Goal: Submit feedback/report problem: Submit feedback/report problem

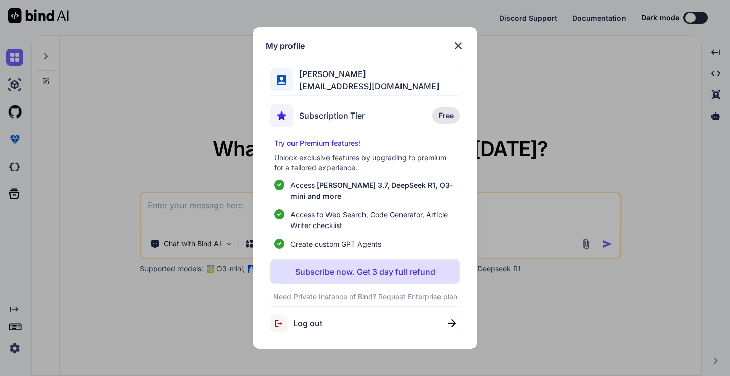
click at [341, 76] on span "[PERSON_NAME]" at bounding box center [366, 74] width 146 height 12
click at [341, 80] on span "[PERSON_NAME]" at bounding box center [366, 74] width 146 height 12
click at [459, 45] on img at bounding box center [458, 46] width 12 height 12
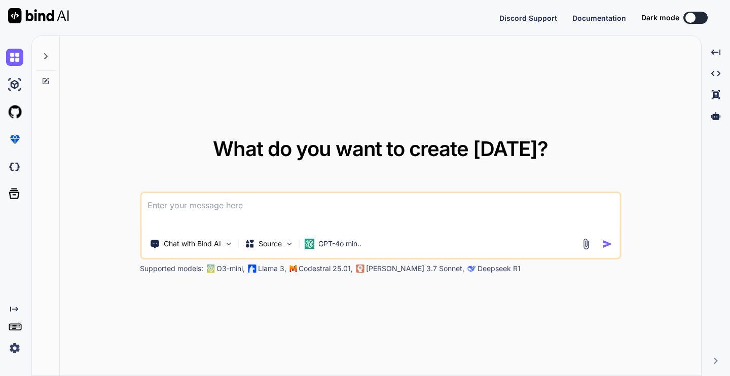
click at [13, 349] on img at bounding box center [14, 348] width 17 height 17
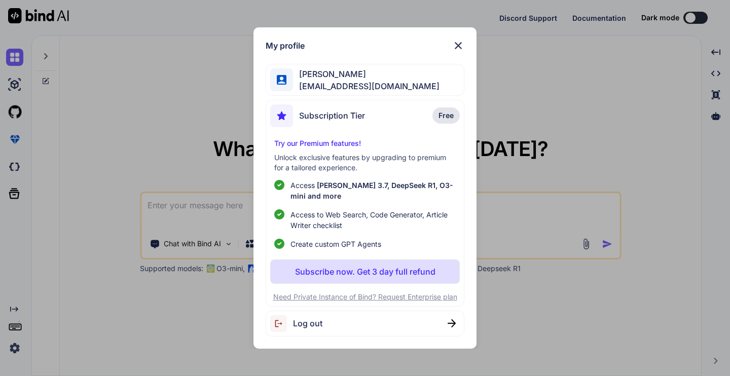
click at [13, 349] on div "My profile [PERSON_NAME] [EMAIL_ADDRESS][DOMAIN_NAME] Subscription Tier Free Tr…" at bounding box center [365, 188] width 730 height 376
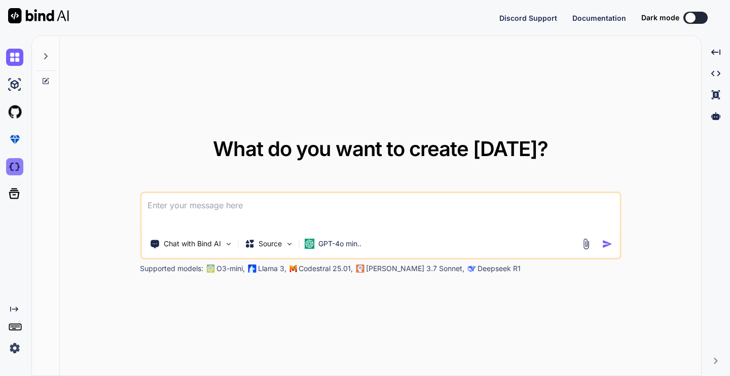
click at [17, 166] on img at bounding box center [14, 166] width 17 height 17
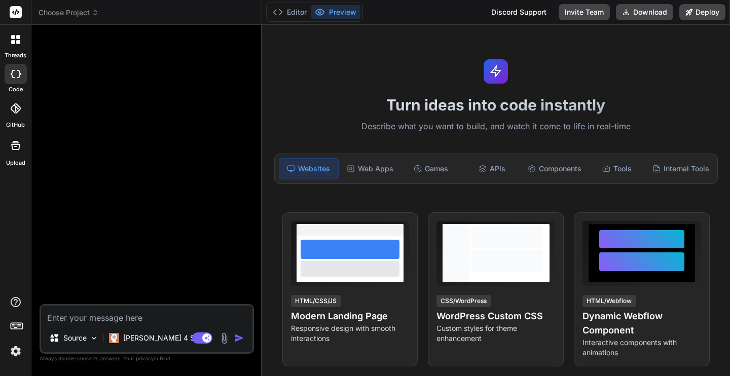
click at [95, 13] on icon at bounding box center [95, 12] width 7 height 7
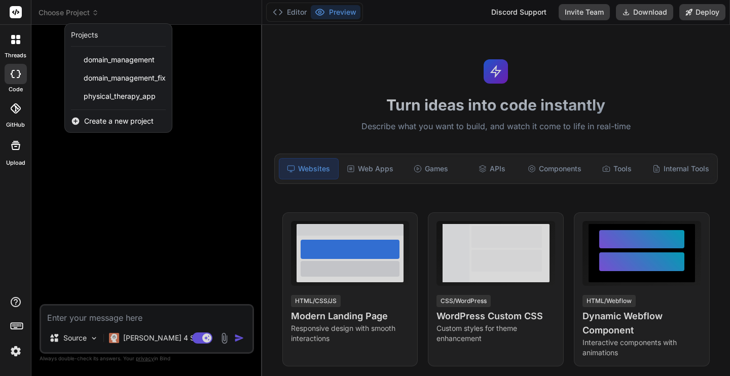
click at [95, 13] on div at bounding box center [365, 188] width 730 height 376
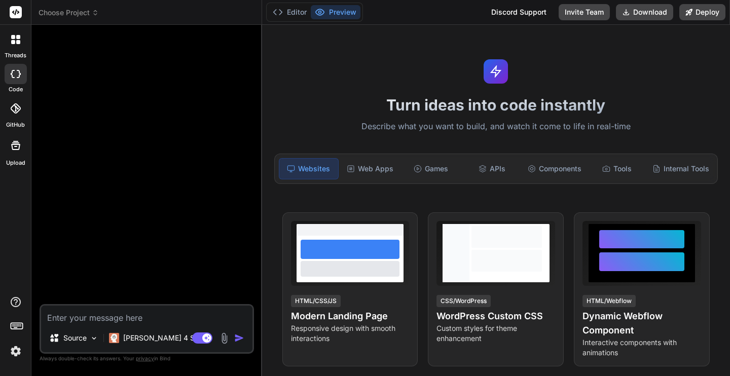
click at [17, 348] on img at bounding box center [15, 351] width 17 height 17
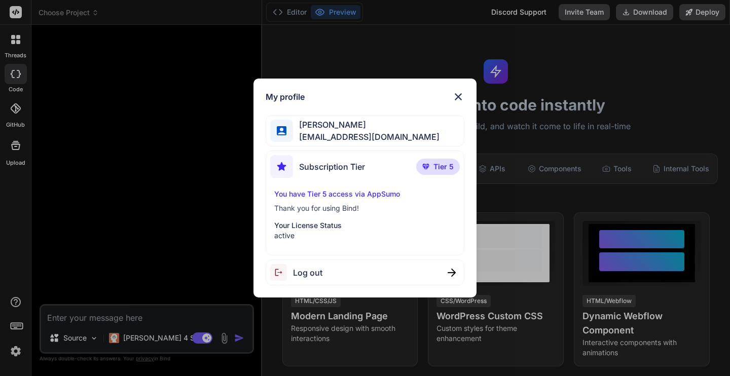
click at [17, 344] on div "My profile [PERSON_NAME] [EMAIL_ADDRESS][DOMAIN_NAME] Subscription Tier Tier 5 …" at bounding box center [365, 188] width 730 height 376
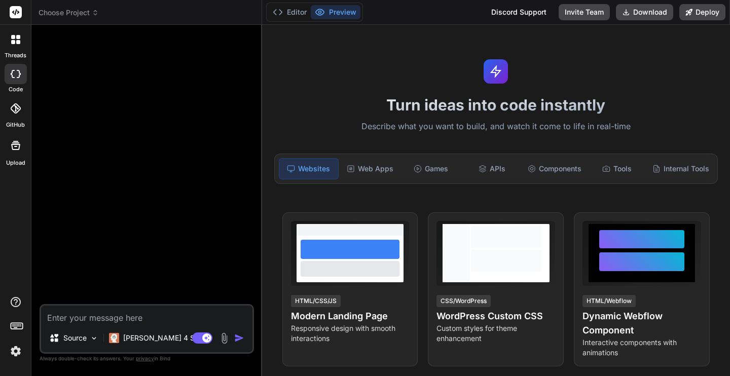
click at [82, 13] on span "Choose Project" at bounding box center [69, 13] width 60 height 10
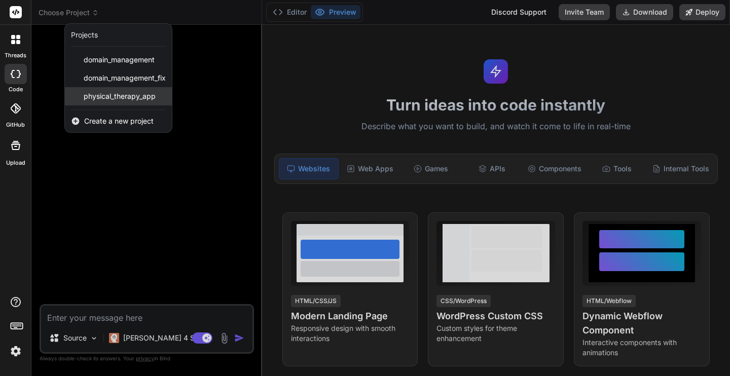
click at [104, 99] on span "physical_therapy_app" at bounding box center [120, 96] width 72 height 10
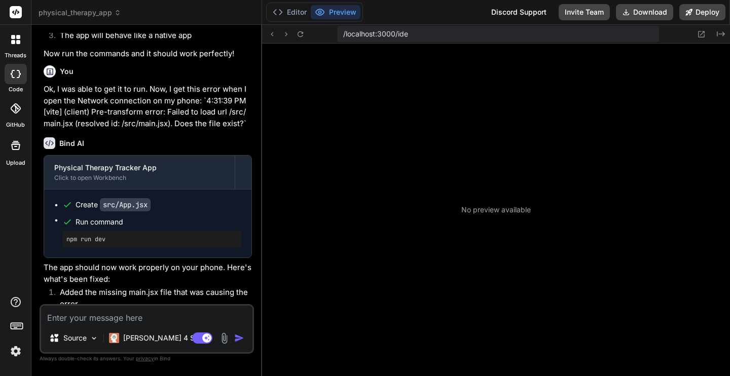
scroll to position [231, 0]
type textarea "x"
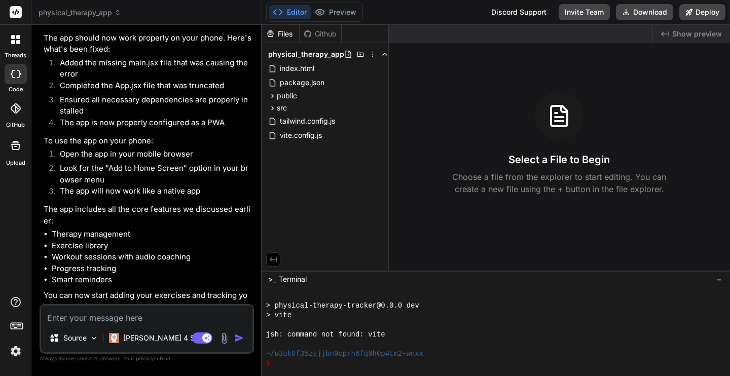
scroll to position [2859, 0]
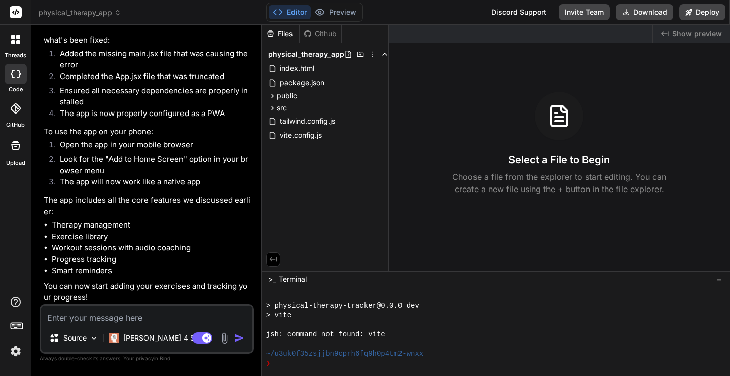
click at [90, 317] on textarea at bounding box center [146, 315] width 211 height 18
paste textarea "Ok, new problems. When I go to the page, it is blank. When I add it to the Home…"
type textarea "Ok, new problems. When I go to the page, it is blank. When I add it to the Home…"
type textarea "x"
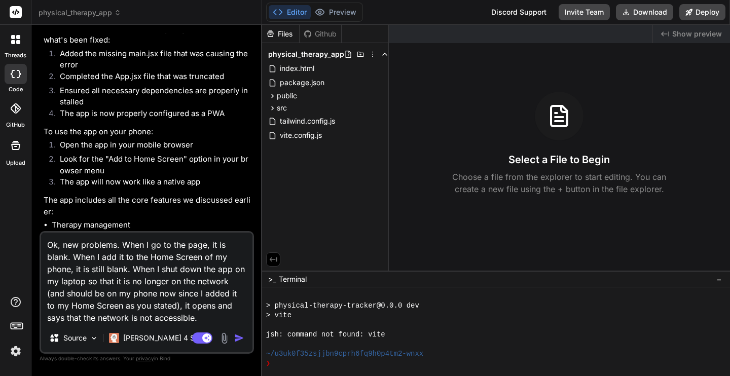
type textarea "Ok, new problems. When I go to the page, it is blank. When I add it to the Home…"
click at [651, 15] on button "Download" at bounding box center [644, 12] width 57 height 16
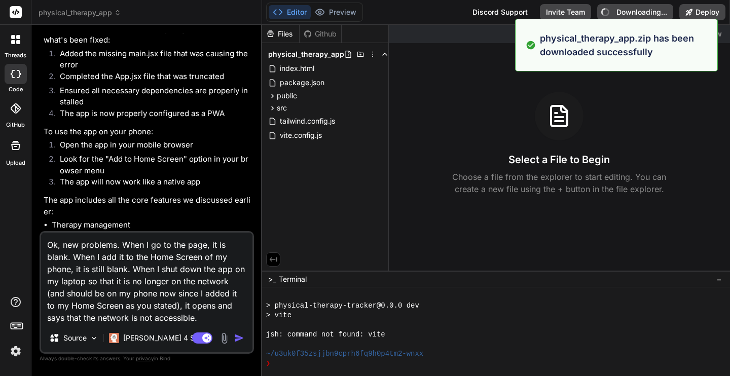
type textarea "x"
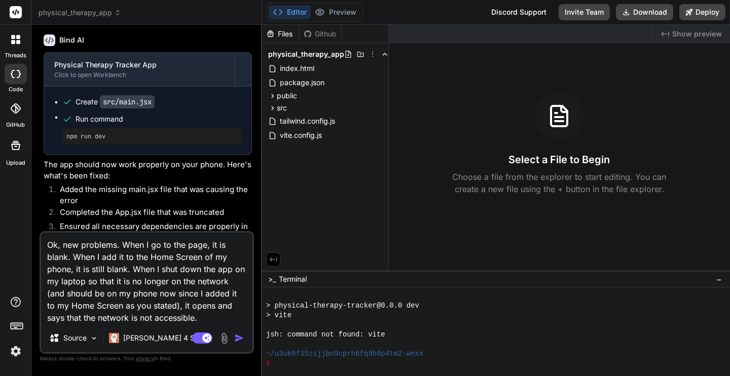
scroll to position [2712, 0]
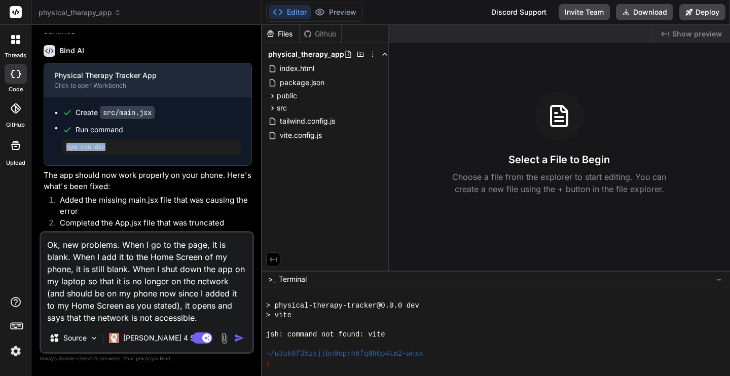
drag, startPoint x: 67, startPoint y: 145, endPoint x: 112, endPoint y: 145, distance: 45.1
click at [112, 145] on pre "npm run dev" at bounding box center [151, 147] width 171 height 8
copy pre "npm run dev"
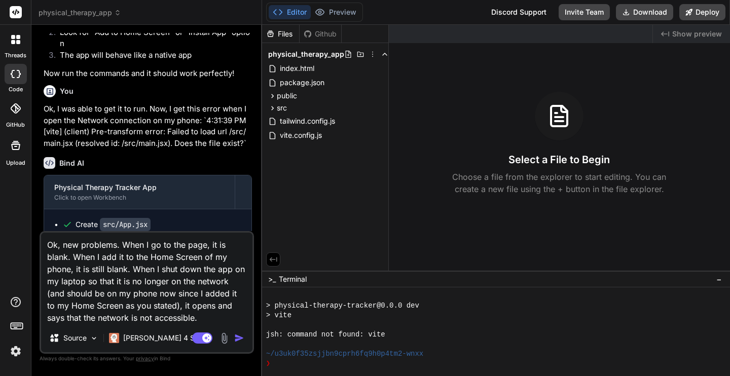
scroll to position [2105, 0]
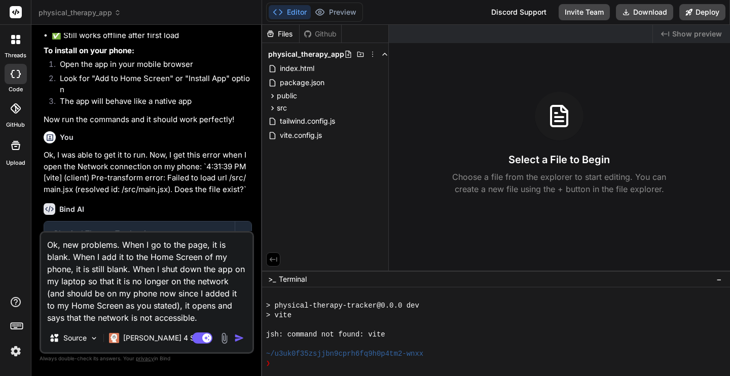
click at [149, 270] on textarea "Ok, new problems. When I go to the page, it is blank. When I add it to the Home…" at bounding box center [146, 278] width 211 height 91
type textarea "x"
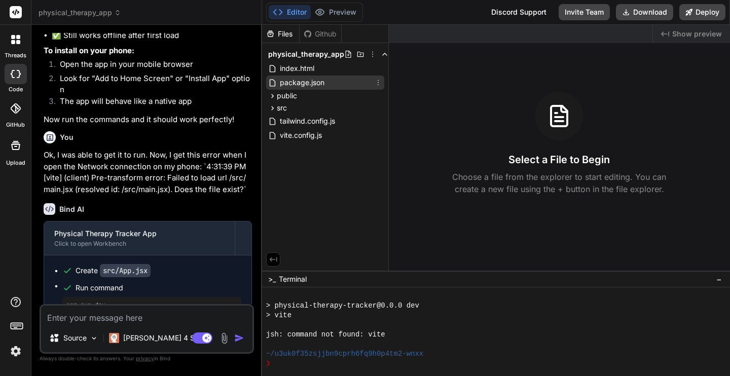
click at [305, 83] on span "package.json" at bounding box center [302, 83] width 47 height 12
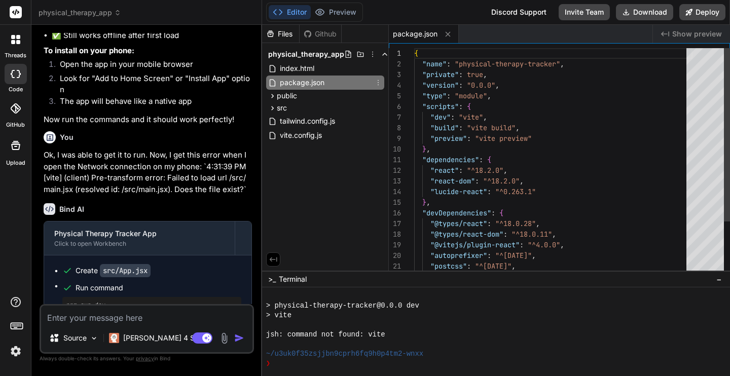
type textarea "x"
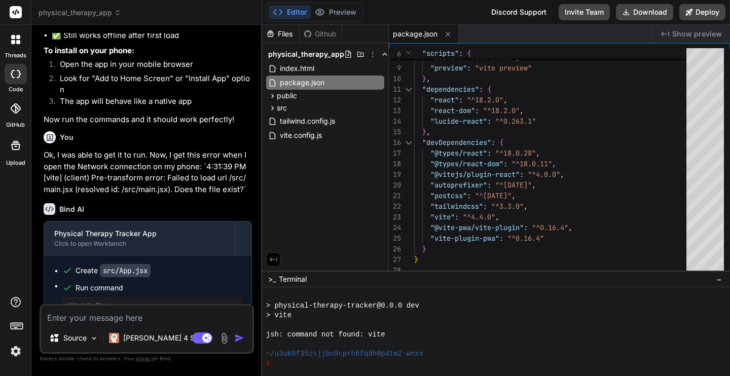
click at [158, 313] on textarea at bounding box center [146, 315] width 211 height 18
type textarea "I"
type textarea "x"
type textarea "It"
type textarea "x"
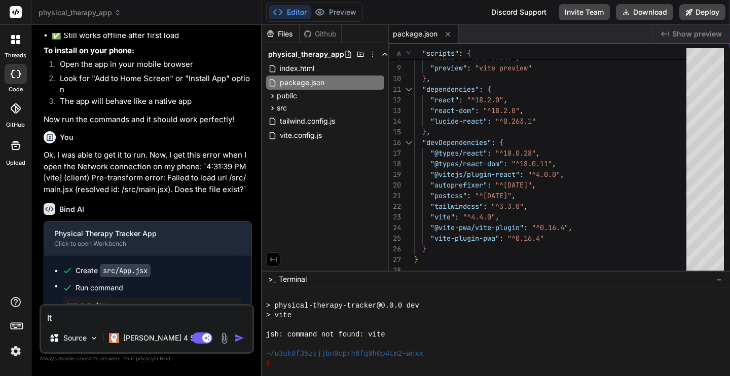
type textarea "It"
type textarea "x"
type textarea "It"
click at [153, 337] on p "[PERSON_NAME] 4 S.." at bounding box center [161, 338] width 76 height 10
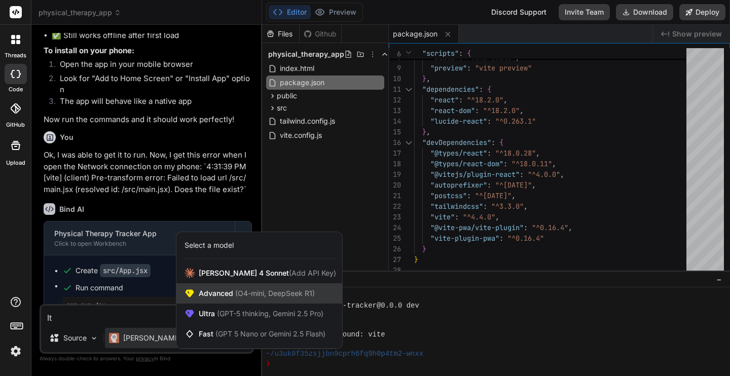
click at [213, 291] on span "Advanced (O4-mini, DeepSeek R1)" at bounding box center [257, 293] width 116 height 10
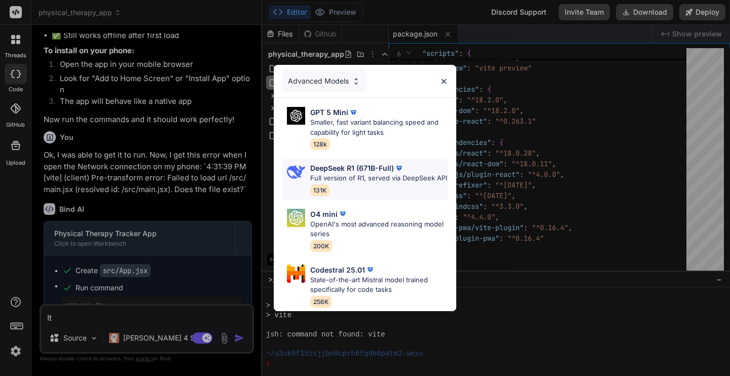
click at [336, 184] on div "DeepSeek R1 (671B-Full) Full version of R1, served via DeepSeek API 131K" at bounding box center [378, 179] width 137 height 33
type textarea "x"
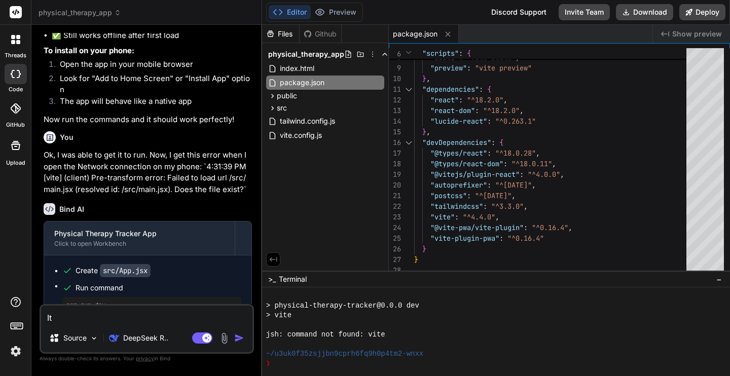
click at [143, 318] on textarea "It" at bounding box center [146, 315] width 211 height 18
type textarea "It l"
type textarea "x"
type textarea "It lo"
type textarea "x"
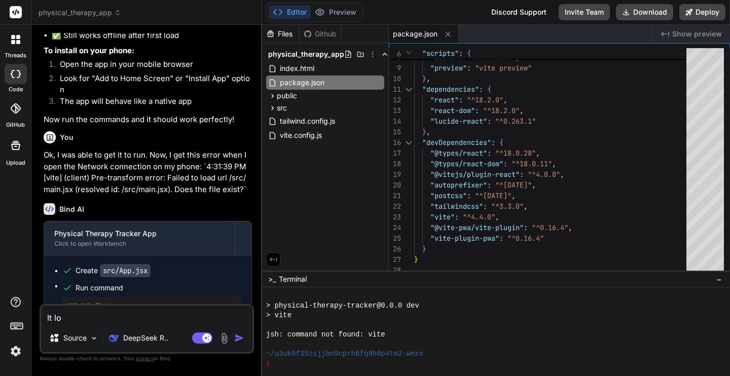
type textarea "It loo"
type textarea "x"
type textarea "It look"
type textarea "x"
type textarea "It looks"
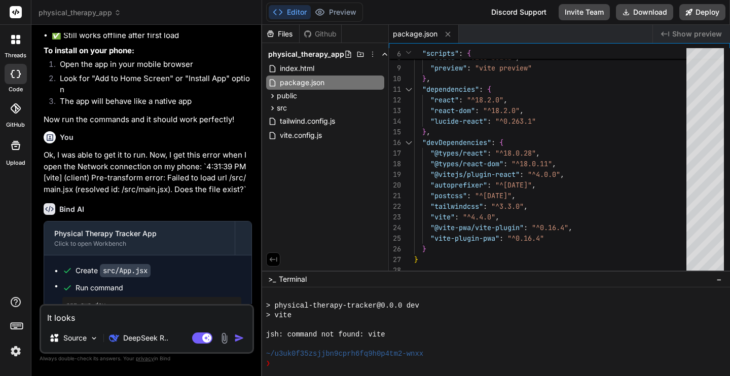
type textarea "x"
type textarea "It looks"
type textarea "x"
type textarea "It looks l"
type textarea "x"
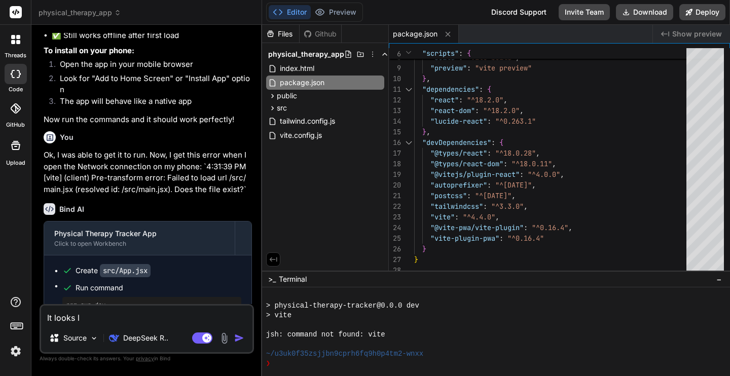
type textarea "It looks li"
type textarea "x"
type textarea "It looks lik"
type textarea "x"
type textarea "It looks like"
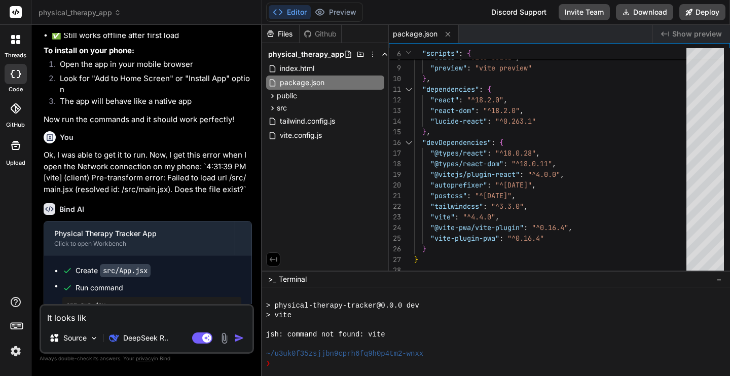
type textarea "x"
type textarea "It looks like"
click at [152, 338] on p "DeepSeek R.." at bounding box center [145, 338] width 45 height 10
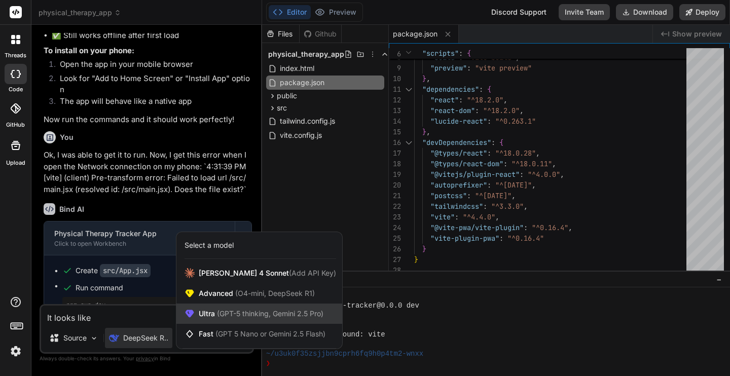
click at [243, 313] on span "(GPT-5 thinking, Gemini 2.5 Pro)" at bounding box center [269, 313] width 108 height 9
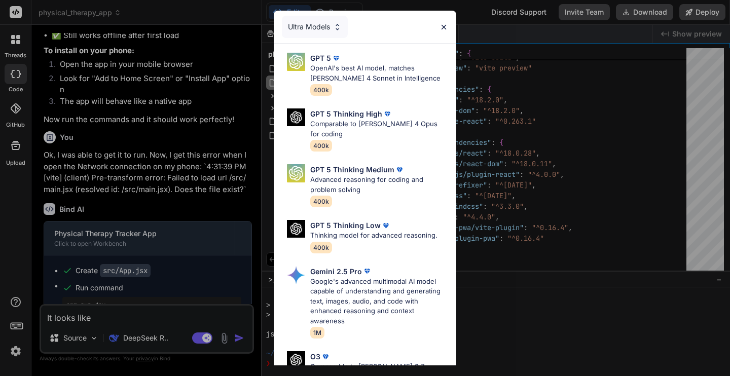
click at [151, 342] on div "Ultra Models GPT 5 OpenAI's best AI model, matches [PERSON_NAME] 4 Sonnet in In…" at bounding box center [365, 188] width 730 height 376
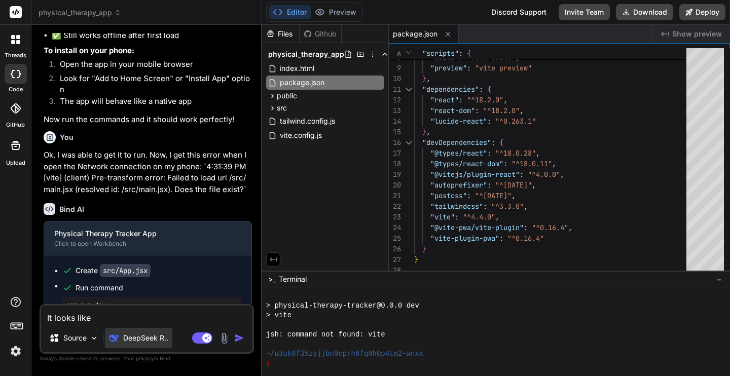
click at [152, 334] on p "DeepSeek R.." at bounding box center [145, 338] width 45 height 10
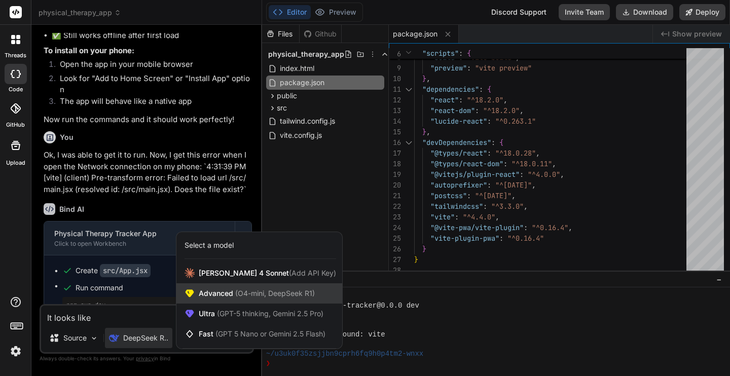
click at [215, 287] on div "Advanced (O4-mini, DeepSeek R1)" at bounding box center [259, 293] width 166 height 20
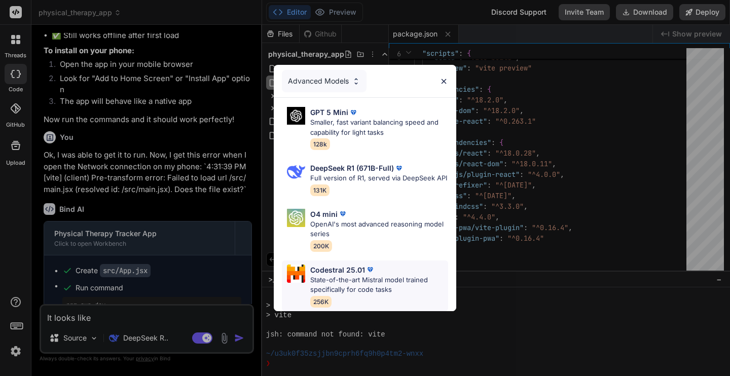
click at [320, 284] on p "State-of-the-art Mistral model trained specifically for code tasks" at bounding box center [379, 285] width 138 height 20
type textarea "x"
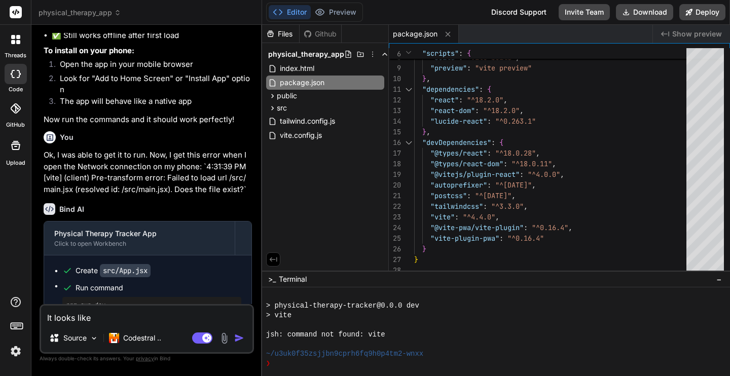
click at [130, 315] on textarea "It looks like" at bounding box center [146, 315] width 211 height 18
type textarea "It looks like"
type textarea "x"
type textarea "It looks like t"
type textarea "x"
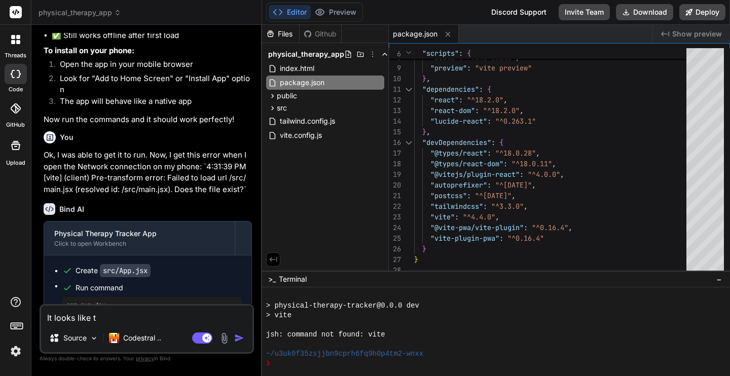
type textarea "It looks like th"
type textarea "x"
type textarea "It looks like the"
type textarea "x"
type textarea "It looks like the"
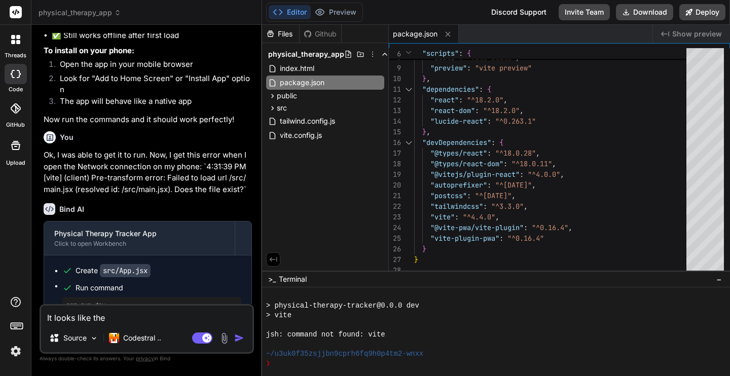
type textarea "x"
type textarea "It looks like the v"
type textarea "x"
type textarea "It looks like the vi"
type textarea "x"
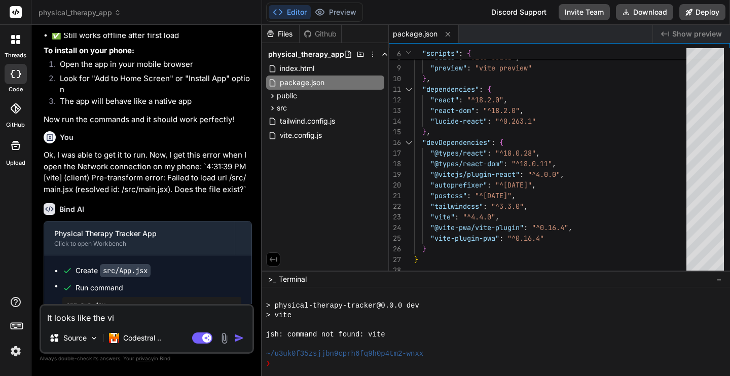
type textarea "It looks like the vit"
type textarea "x"
type textarea "It looks like the vite"
type textarea "x"
type textarea "It looks like the vite-"
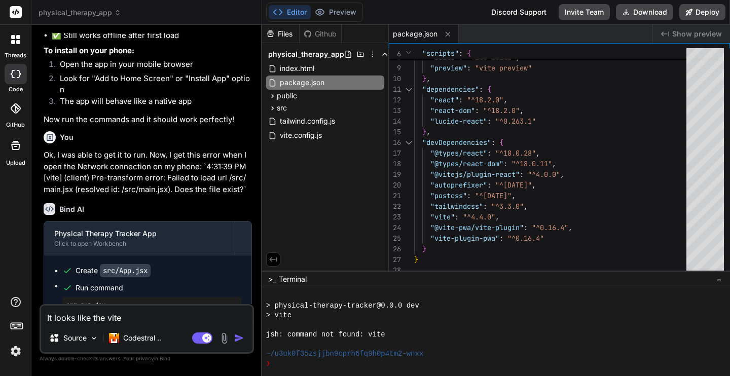
type textarea "x"
type textarea "It looks like the vite-p"
type textarea "x"
type textarea "It looks like the vite-pl"
type textarea "x"
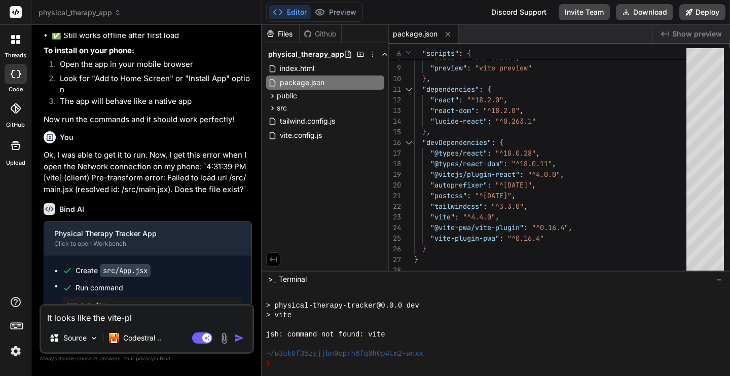
type textarea "It looks like the vite-plu"
type textarea "x"
type textarea "It looks like the vite-plug"
type textarea "x"
type textarea "It looks like the vite-plugi"
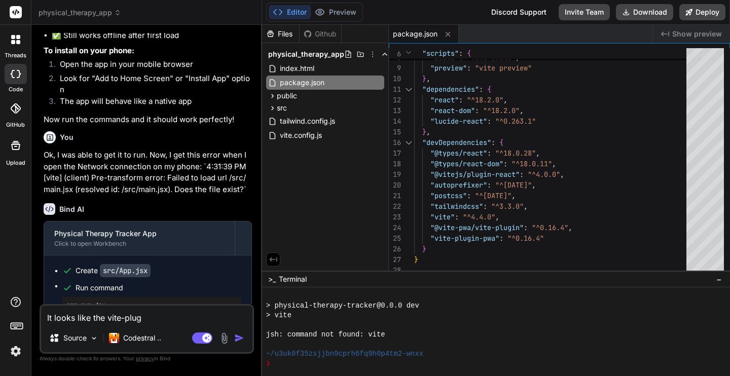
type textarea "x"
type textarea "It looks like the vite-plugiu"
type textarea "x"
type textarea "It looks like the vite-plugiun"
type textarea "x"
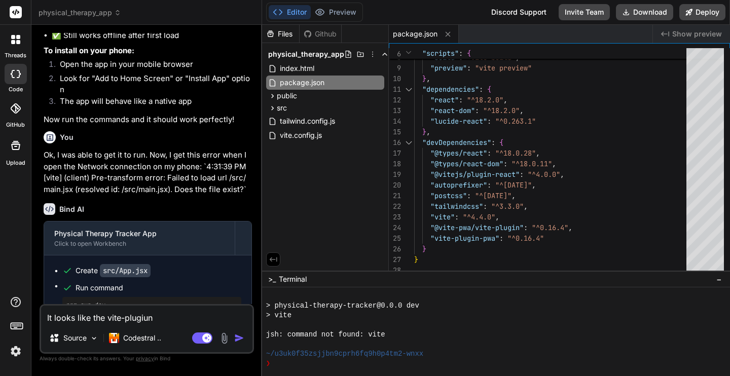
type textarea "It looks like the vite-plugiun"
type textarea "x"
type textarea "It looks like the vite-plugiun i"
type textarea "x"
type textarea "It looks like the vite-plugiun is"
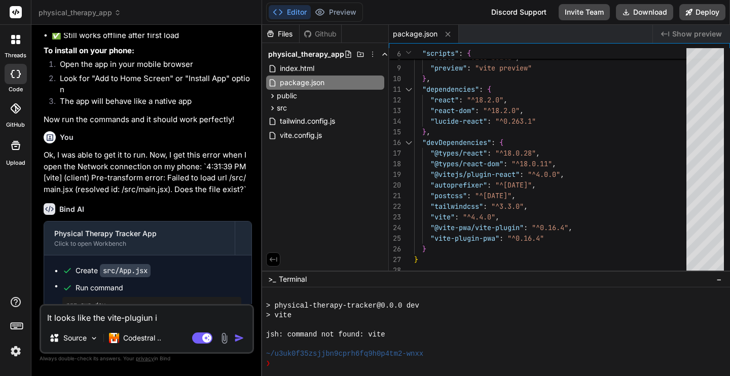
type textarea "x"
type textarea "It looks like the vite-plugiun is"
type textarea "x"
type textarea "It looks like the vite-plugiun is"
type textarea "x"
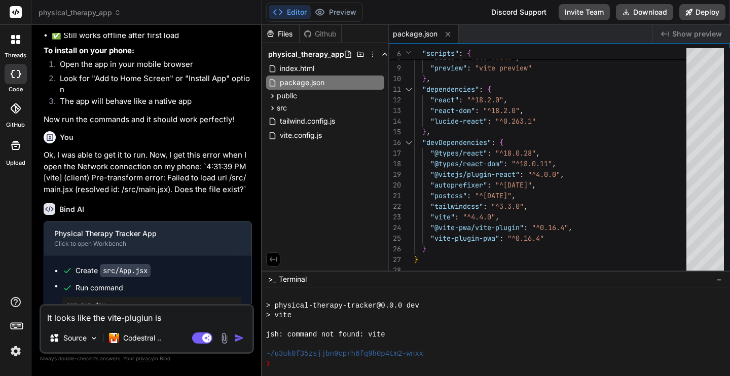
type textarea "It looks like the vite-plugiun i"
type textarea "x"
type textarea "It looks like the vite-plugiun"
type textarea "x"
type textarea "It looks like the vite-plugiun"
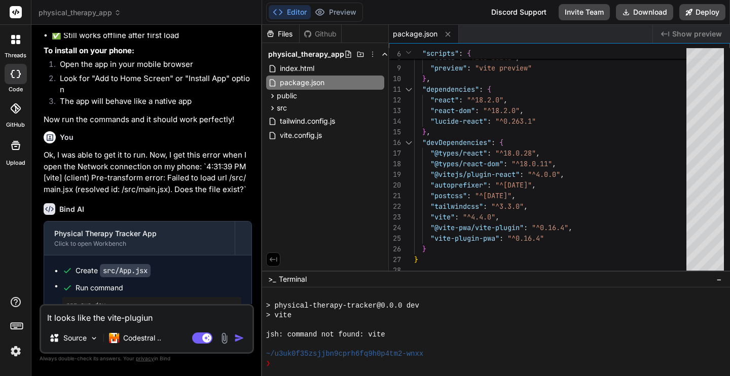
type textarea "x"
type textarea "It looks like the vite-plugiu"
type textarea "x"
type textarea "It looks like the vite-plugi"
type textarea "x"
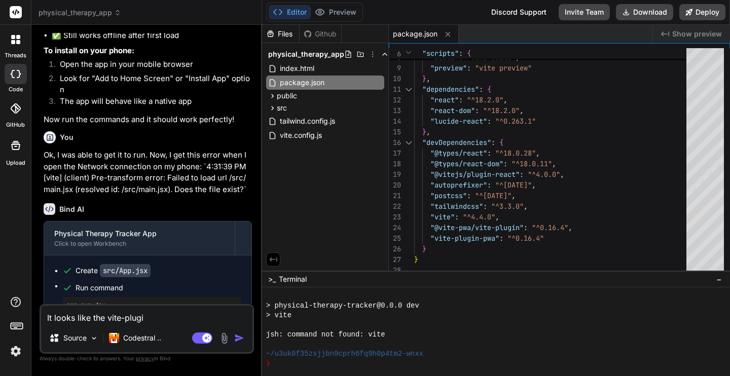
type textarea "It looks like the vite-plugin"
type textarea "x"
type textarea "It looks like the vite-plugin"
type textarea "x"
type textarea "It looks like the vite-plugin i"
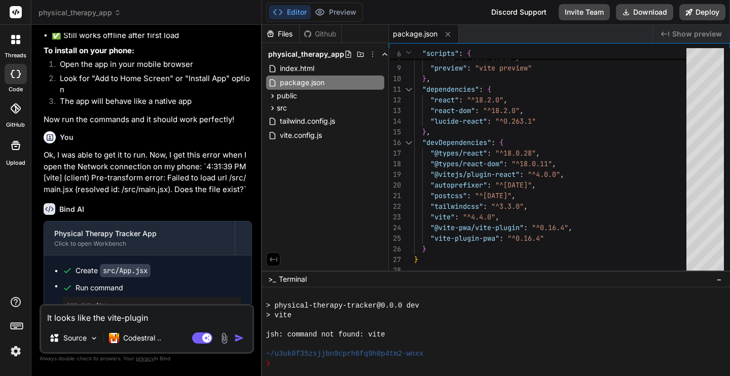
type textarea "x"
type textarea "It looks like the vite-plugin is"
type textarea "x"
type textarea "It looks like the vite-plugin is"
type textarea "x"
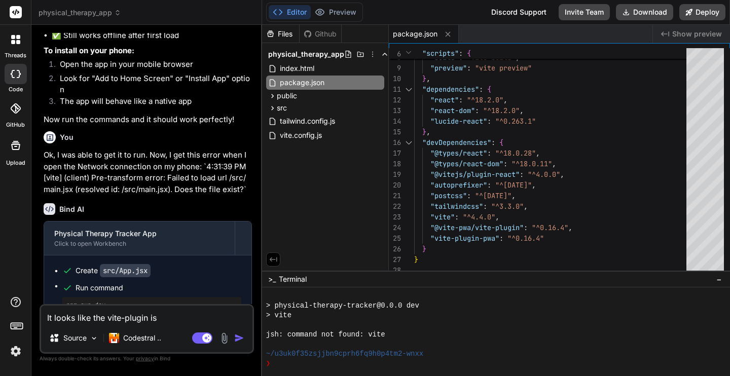
type textarea "It looks like the vite-plugin is l"
type textarea "x"
type textarea "It looks like the vite-plugin is li"
type textarea "x"
type textarea "It looks like the vite-plugin is lis"
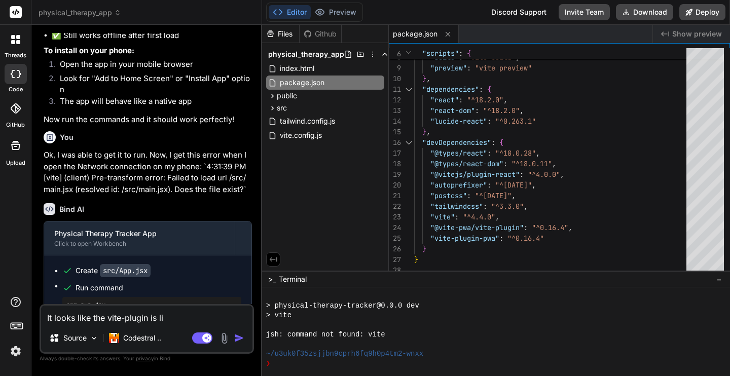
type textarea "x"
type textarea "It looks like the vite-plugin is list"
type textarea "x"
type textarea "It looks like the vite-plugin is liste"
type textarea "x"
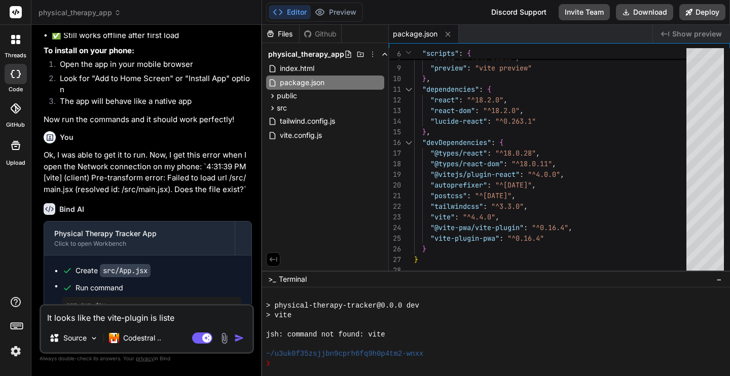
type textarea "It looks like the vite-plugin is listed"
type textarea "x"
type textarea "It looks like the vite-plugin is listed"
type textarea "x"
type textarea "It looks like the vite-plugin is listed a"
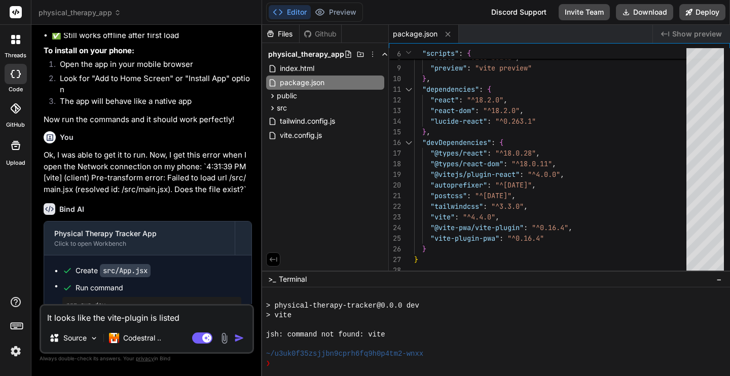
type textarea "x"
type textarea "It looks like the vite-plugin is listed ag"
type textarea "x"
type textarea "It looks like the vite-plugin is listed aga"
type textarea "x"
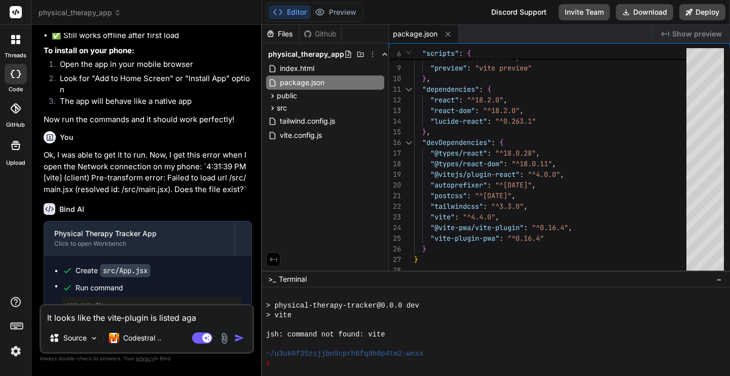
type textarea "It looks like the vite-plugin is listed agai"
type textarea "x"
type textarea "It looks like the vite-plugin is listed again"
type textarea "x"
type textarea "It looks like the vite-plugin is listed again"
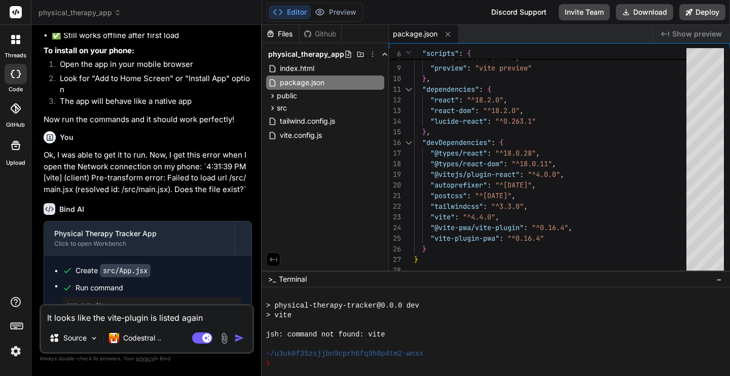
type textarea "x"
type textarea "It looks like the vite-plugin is listed again w"
type textarea "x"
type textarea "It looks like the vite-plugin is listed again wi"
type textarea "x"
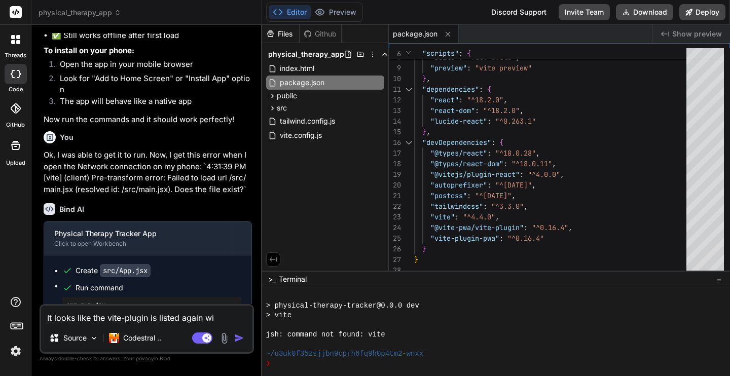
type textarea "It looks like the vite-plugin is listed again wit"
type textarea "x"
type textarea "It looks like the vite-plugin is listed again with"
type textarea "x"
type textarea "It looks like the vite-plugin is listed again withi"
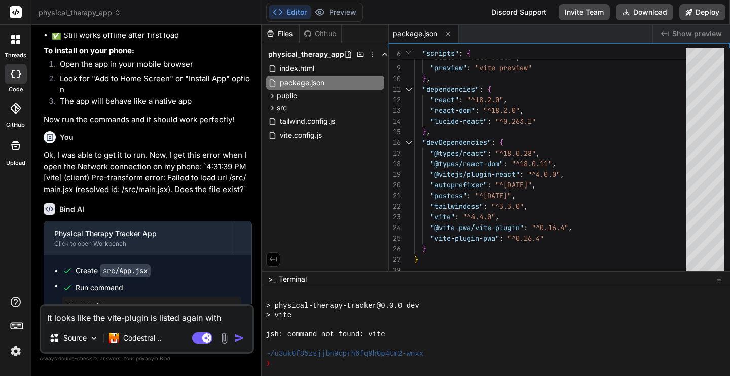
type textarea "x"
type textarea "It looks like the vite-plugin is listed again within"
type textarea "x"
type textarea "It looks like the vite-plugin is listed again within"
type textarea "x"
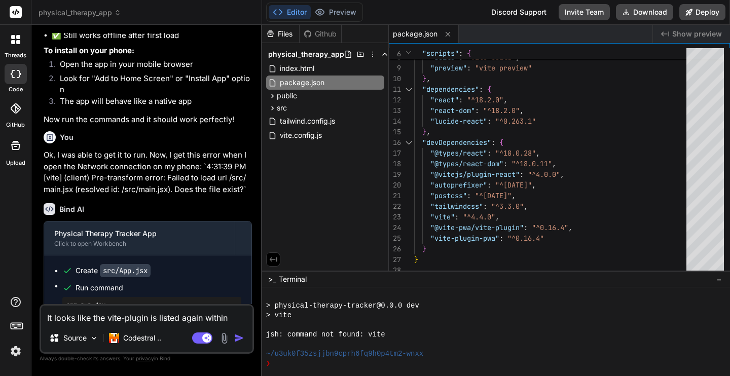
type textarea "It looks like the vite-plugin is listed again within t"
type textarea "x"
type textarea "It looks like the vite-plugin is listed again within th"
type textarea "x"
type textarea "It looks like the vite-plugin is listed again within the"
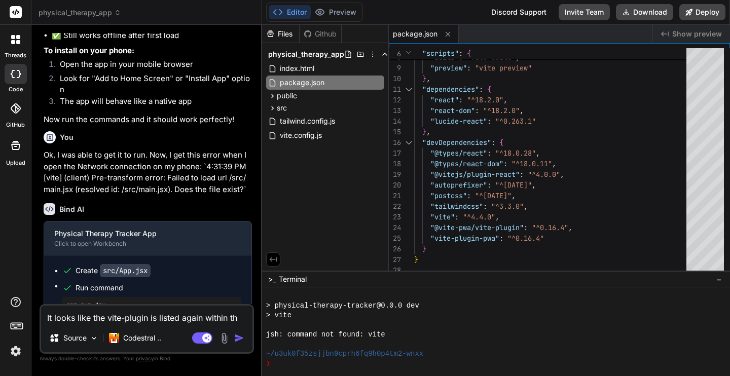
type textarea "x"
type textarea "It looks like the vite-plugin is listed again within the"
type textarea "x"
type textarea "It looks like the vite-plugin is listed again within the p"
type textarea "x"
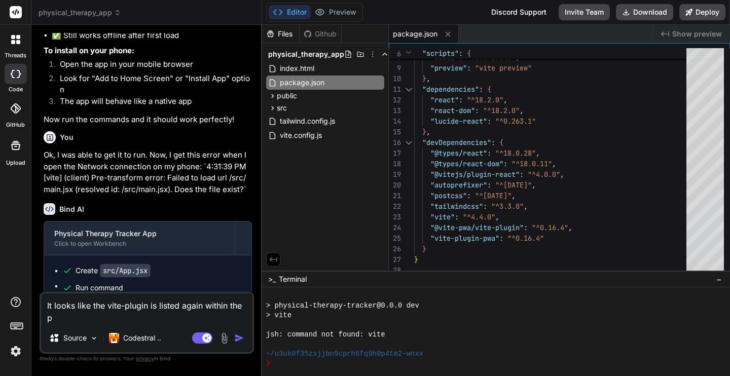
type textarea "It looks like the vite-plugin is listed again within the pa"
type textarea "x"
type textarea "It looks like the vite-plugin is listed again within the pac"
type textarea "x"
type textarea "It looks like the vite-plugin is listed again within the pack"
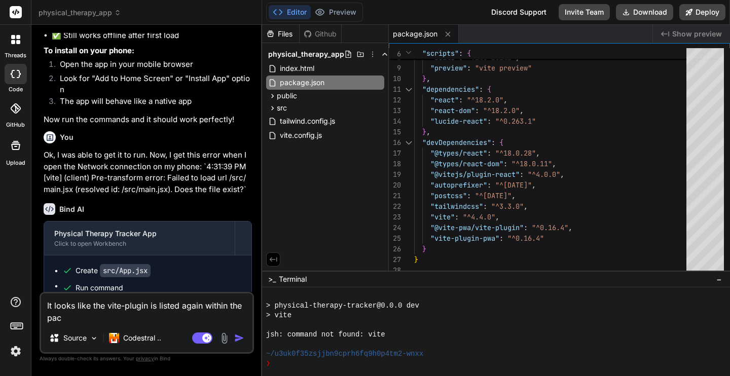
type textarea "x"
type textarea "It looks like the vite-plugin is listed again within the packa"
type textarea "x"
type textarea "It looks like the vite-plugin is listed again within the packag"
type textarea "x"
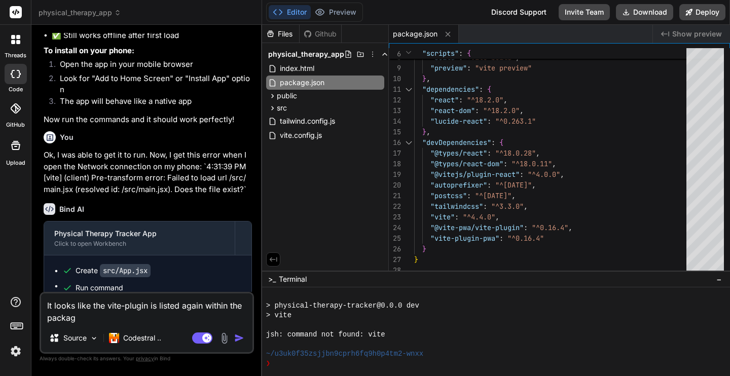
type textarea "It looks like the vite-plugin is listed again within the package"
type textarea "x"
type textarea "It looks like the vite-plugin is listed again within the package."
type textarea "x"
type textarea "It looks like the vite-plugin is listed again within the package.j"
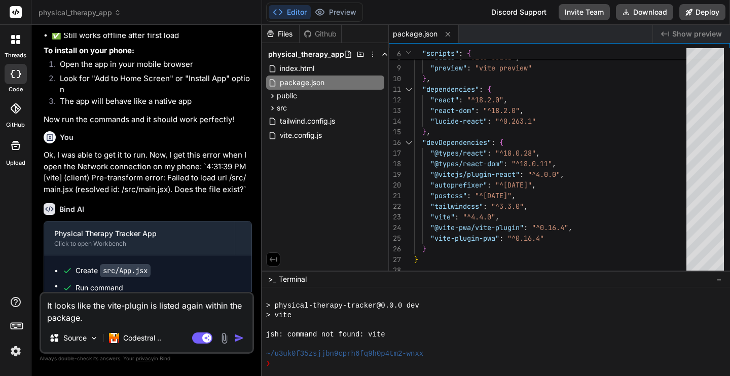
type textarea "x"
type textarea "It looks like the vite-plugin is listed again within the package.js"
type textarea "x"
type textarea "It looks like the vite-plugin is listed again within the package.jso"
type textarea "x"
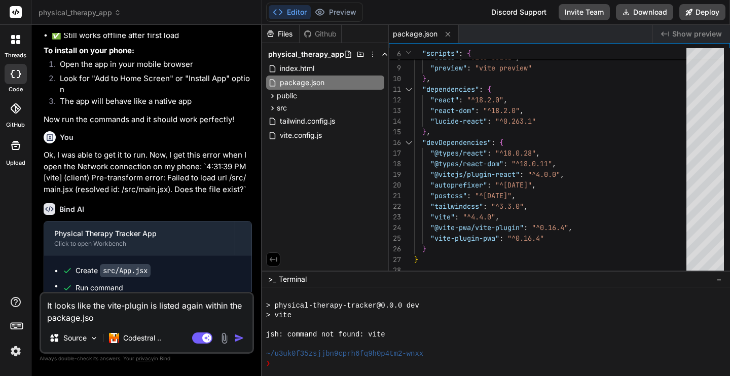
type textarea "It looks like the vite-plugin is listed again within the package.json"
type textarea "x"
type textarea "It looks like the vite-plugin is listed again within the package.json"
type textarea "x"
type textarea "It looks like the vite-plugin is listed again within the package.json a"
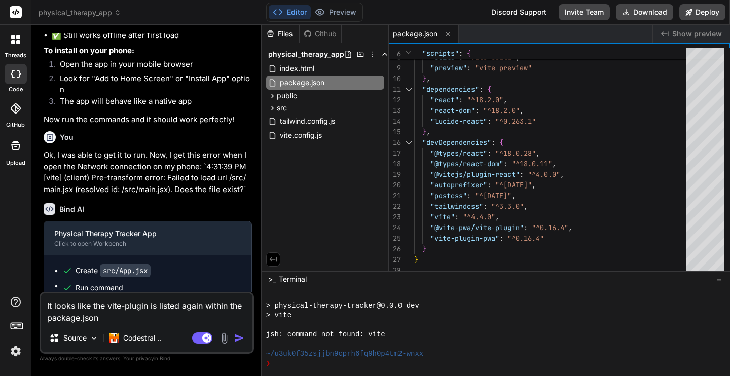
type textarea "x"
type textarea "It looks like the vite-plugin is listed again within the package.json an"
type textarea "x"
type textarea "It looks like the vite-plugin is listed again within the package.json and"
type textarea "x"
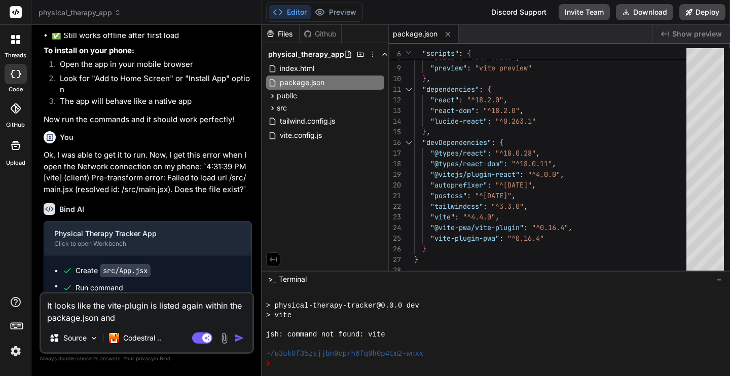
type textarea "It looks like the vite-plugin is listed again within the package.json and"
type textarea "x"
type textarea "It looks like the vite-plugin is listed again within the package.json and t"
type textarea "x"
type textarea "It looks like the vite-plugin is listed again within the package.json and th"
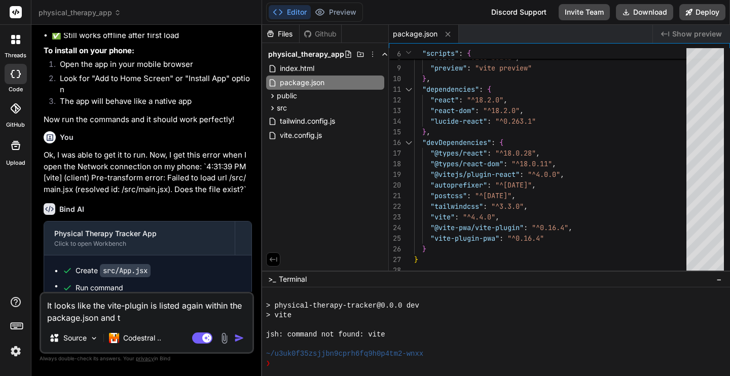
type textarea "x"
type textarea "It looks like the vite-plugin is listed again within the package.json and thu"
type textarea "x"
type textarea "It looks like the vite-plugin is listed again within the package.json and thus"
type textarea "x"
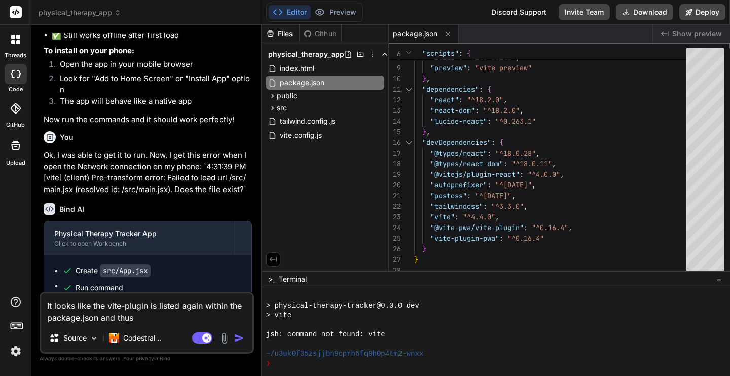
type textarea "It looks like the vite-plugin is listed again within the package.json and thus"
type textarea "x"
type textarea "It looks like the vite-plugin is listed again within the package.json and thus i"
type textarea "x"
type textarea "It looks like the vite-plugin is listed again within the package.json and thus …"
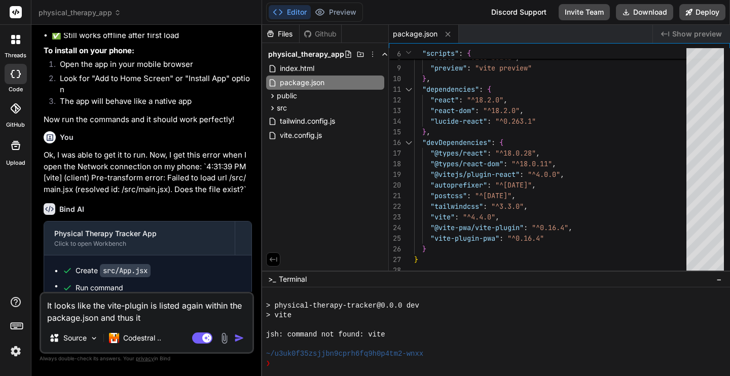
type textarea "x"
type textarea "It looks like the vite-plugin is listed again within the package.json and thus …"
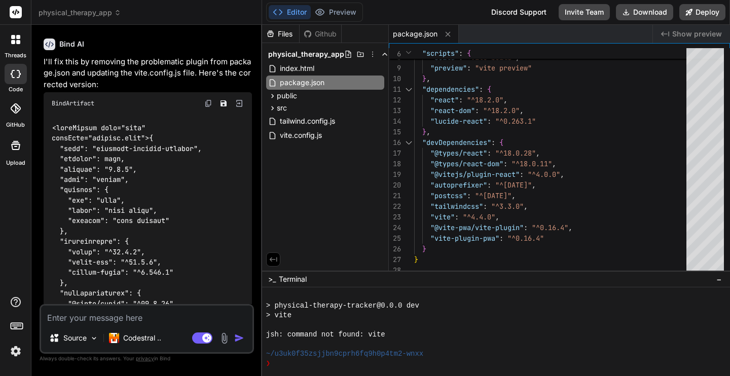
scroll to position [3178, 0]
click at [449, 33] on icon at bounding box center [447, 33] width 5 height 5
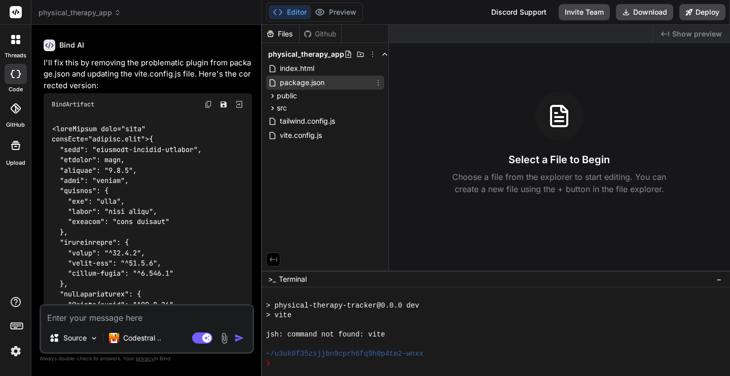
click at [312, 86] on span "package.json" at bounding box center [302, 83] width 47 height 12
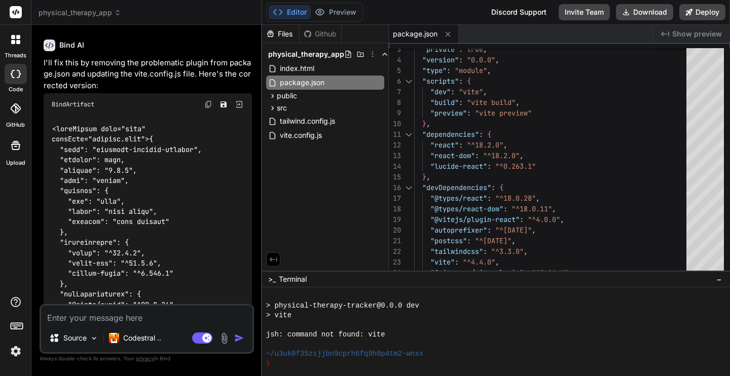
click at [240, 102] on img at bounding box center [239, 104] width 9 height 9
click at [239, 103] on img at bounding box center [239, 104] width 9 height 9
click at [293, 72] on span "index.html" at bounding box center [297, 68] width 36 height 12
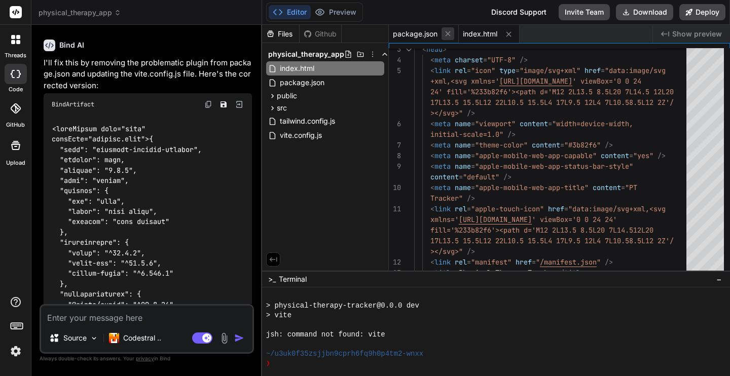
click at [447, 33] on icon at bounding box center [447, 33] width 9 height 9
click at [437, 34] on icon at bounding box center [438, 34] width 9 height 9
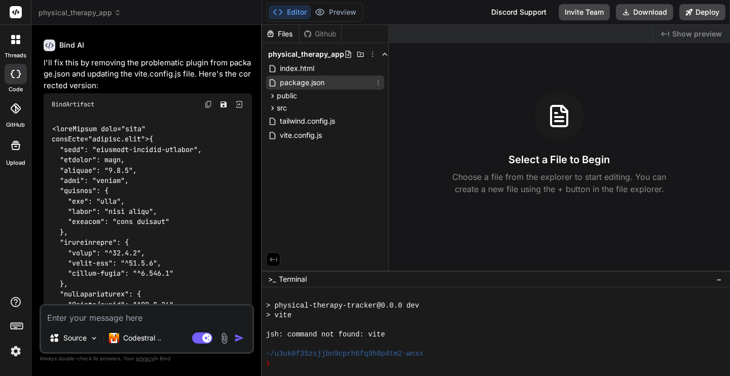
click at [306, 82] on span "package.json" at bounding box center [302, 83] width 47 height 12
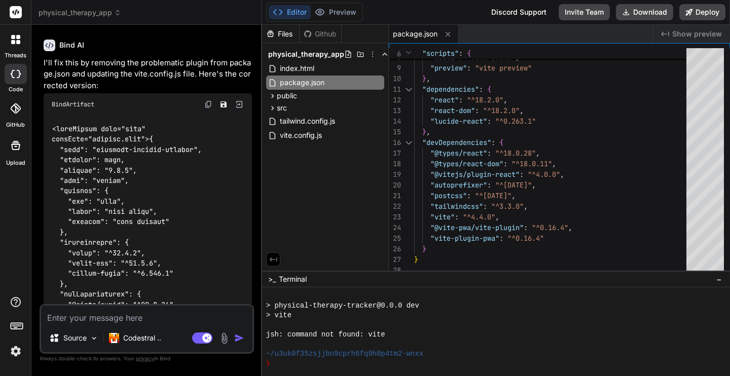
click at [186, 313] on textarea at bounding box center [146, 315] width 211 height 18
paste textarea "Ok, new problems. When I go to the page, it is blank. When I add it to the Home…"
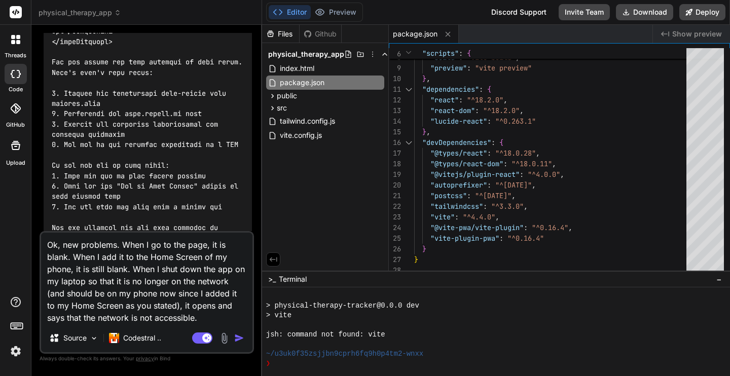
scroll to position [3731, 0]
click at [642, 13] on button "Download" at bounding box center [644, 12] width 57 height 16
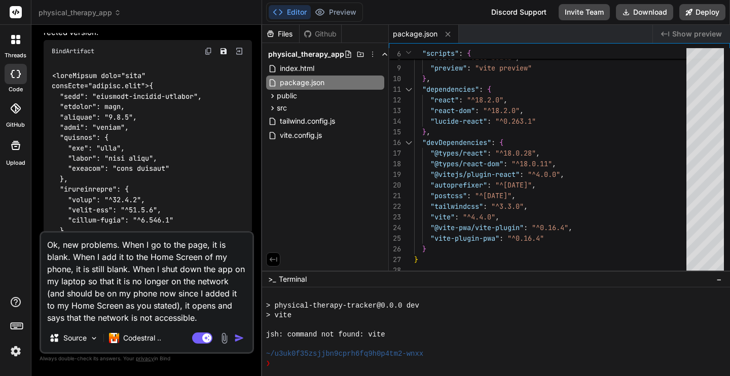
scroll to position [3232, 0]
click at [588, 144] on div ""dev" : "vite" , "build" : "vite build" , "preview" : "vite preview" } , "depen…" at bounding box center [553, 127] width 278 height 298
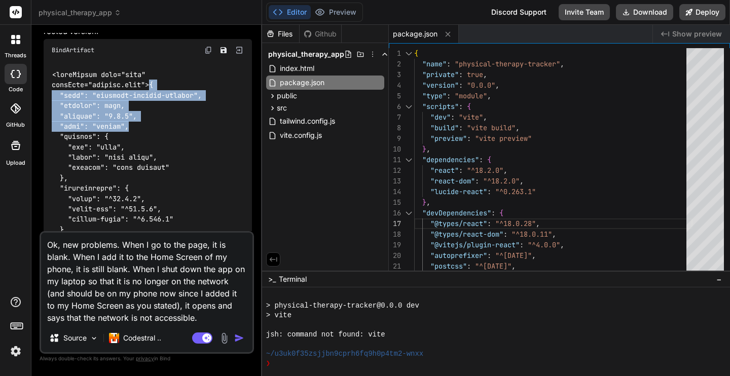
drag, startPoint x: 152, startPoint y: 84, endPoint x: 149, endPoint y: 122, distance: 38.1
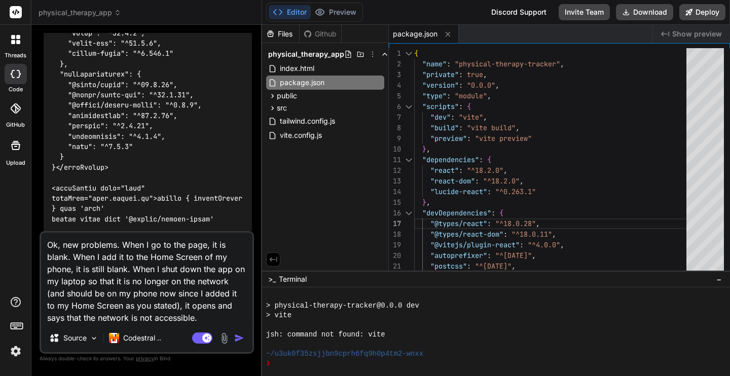
scroll to position [3399, 0]
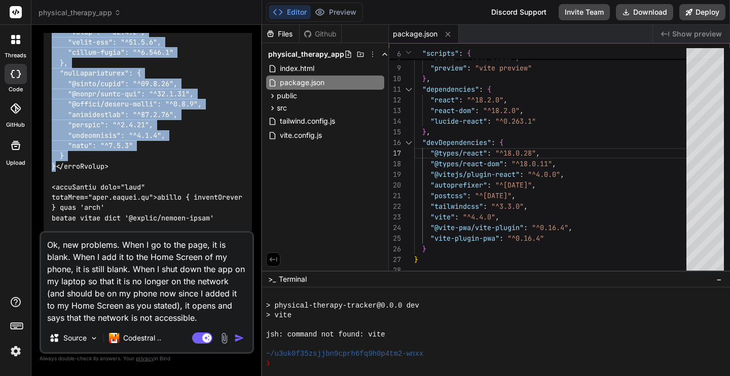
click at [55, 165] on code at bounding box center [149, 280] width 195 height 755
copy code "{ "name": "physical-therapy-tracker", "private": true, "version": "0.0.0", "typ…"
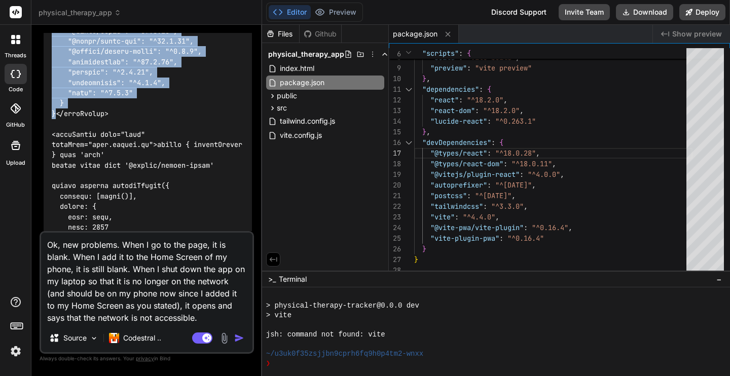
scroll to position [3459, 0]
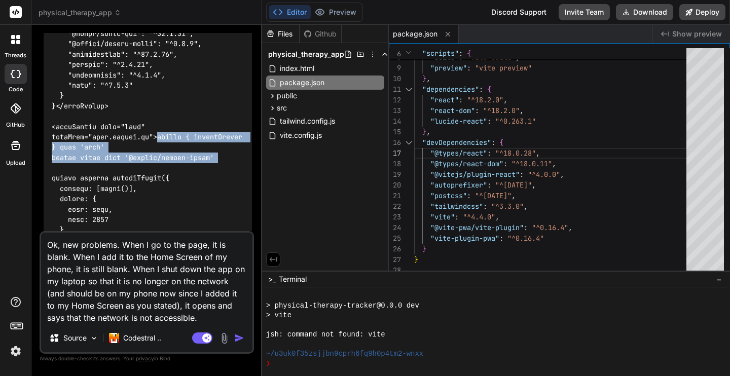
drag, startPoint x: 160, startPoint y: 134, endPoint x: 162, endPoint y: 166, distance: 32.0
click at [162, 166] on div at bounding box center [148, 219] width 208 height 771
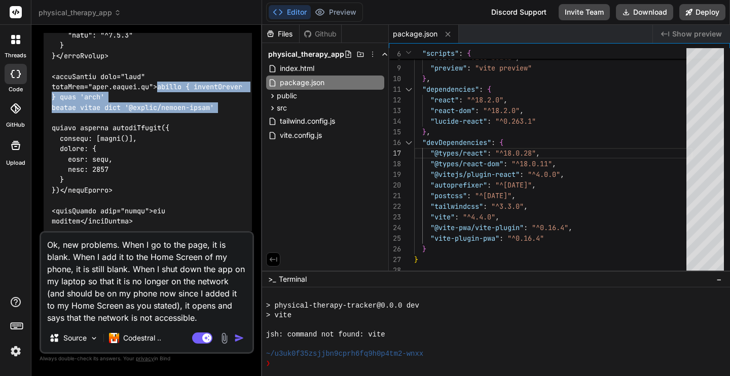
scroll to position [3513, 0]
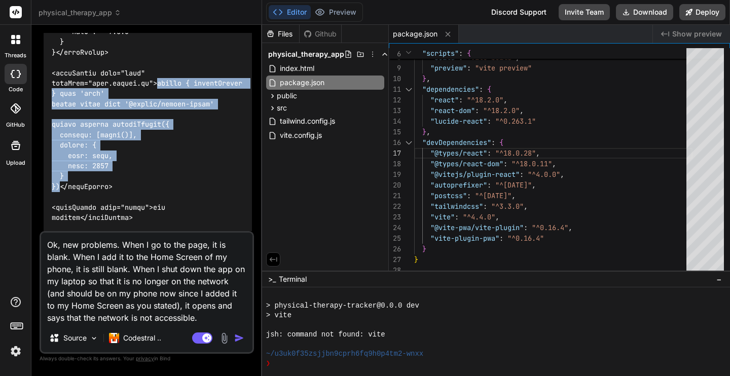
click at [59, 185] on code at bounding box center [149, 166] width 195 height 755
copy code "import { defineConfig } from 'vite' import react from '@vitejs/plugin-react' ex…"
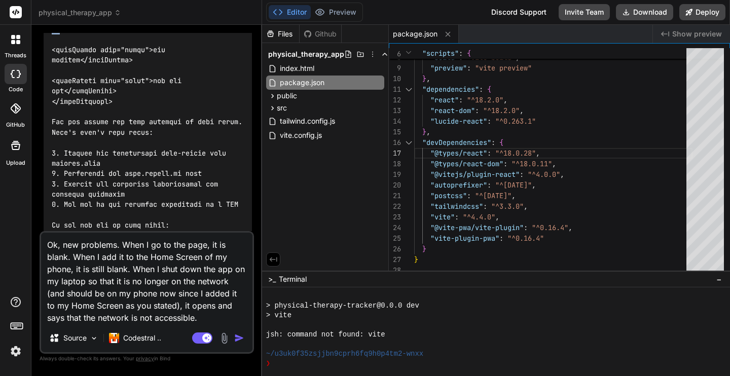
scroll to position [3672, 0]
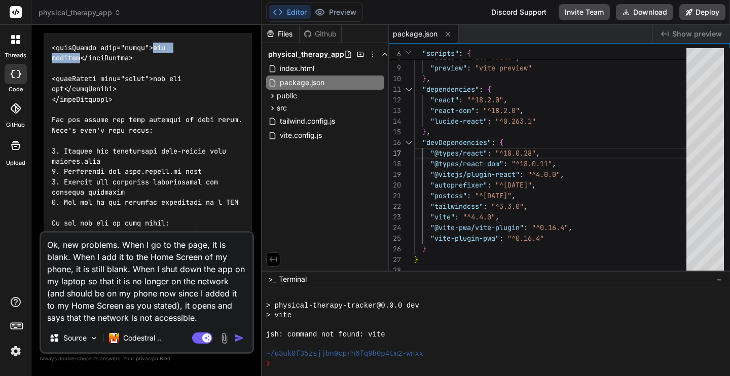
drag, startPoint x: 155, startPoint y: 49, endPoint x: 81, endPoint y: 54, distance: 73.7
click at [81, 54] on code at bounding box center [149, 6] width 195 height 755
copy code "npm install"
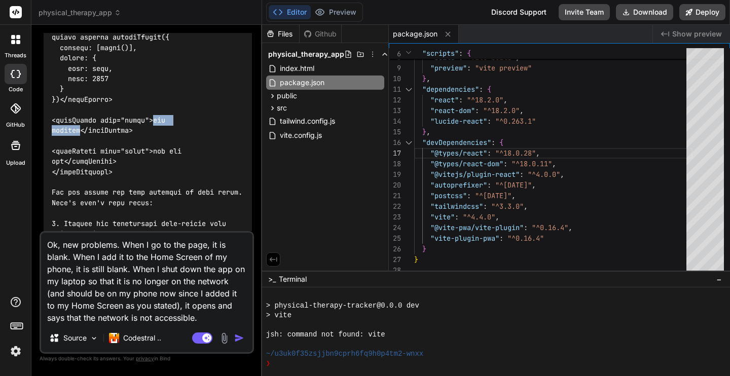
scroll to position [3605, 0]
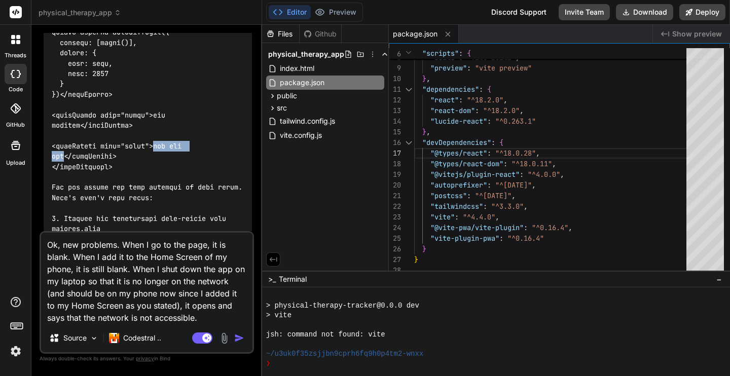
drag, startPoint x: 156, startPoint y: 146, endPoint x: 63, endPoint y: 153, distance: 92.5
click at [63, 153] on code at bounding box center [149, 73] width 195 height 755
copy code "npm run dev"
click at [191, 321] on textarea "Ok, new problems. When I go to the page, it is blank. When I add it to the Home…" at bounding box center [146, 278] width 211 height 91
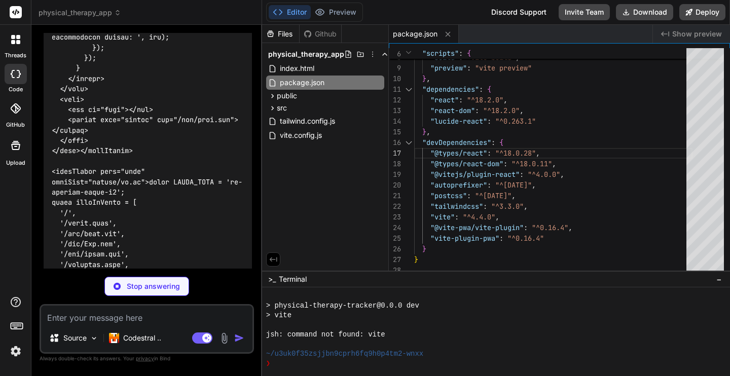
scroll to position [4676, 0]
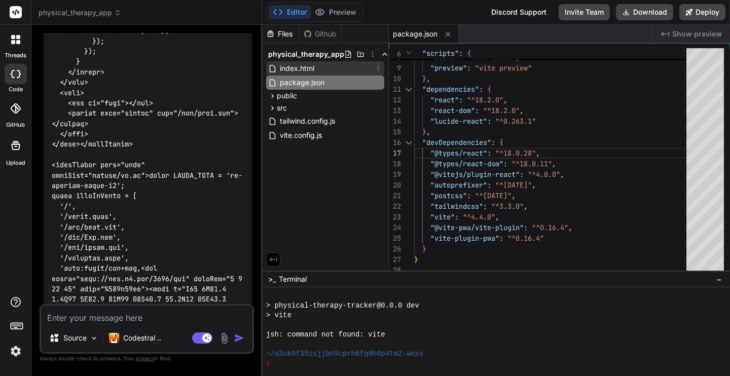
click at [291, 68] on span "index.html" at bounding box center [297, 68] width 36 height 12
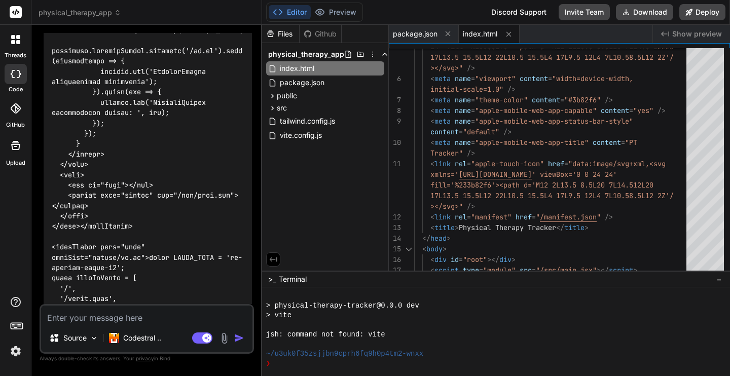
scroll to position [4596, 0]
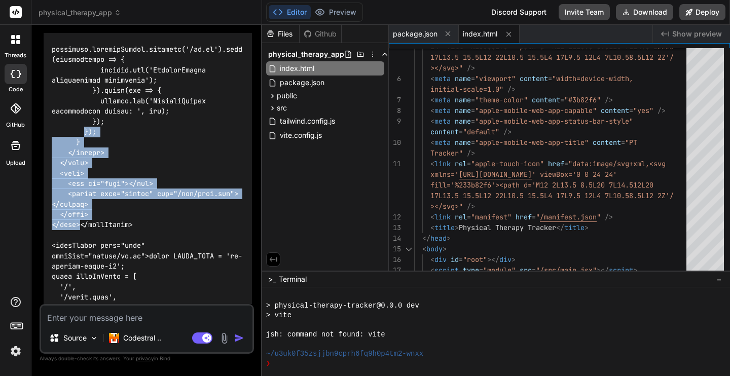
drag, startPoint x: 81, startPoint y: 235, endPoint x: 86, endPoint y: 140, distance: 94.4
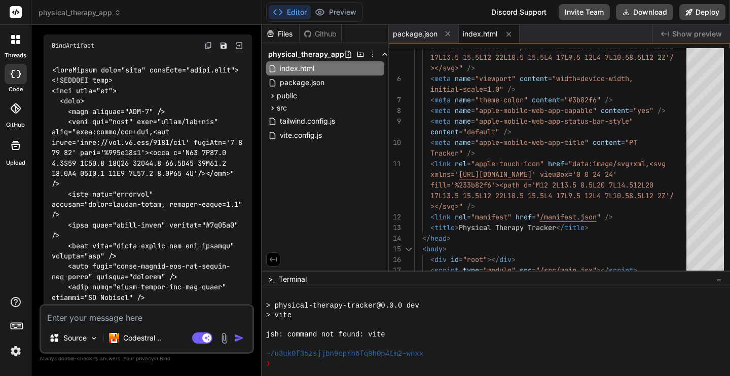
scroll to position [4181, 0]
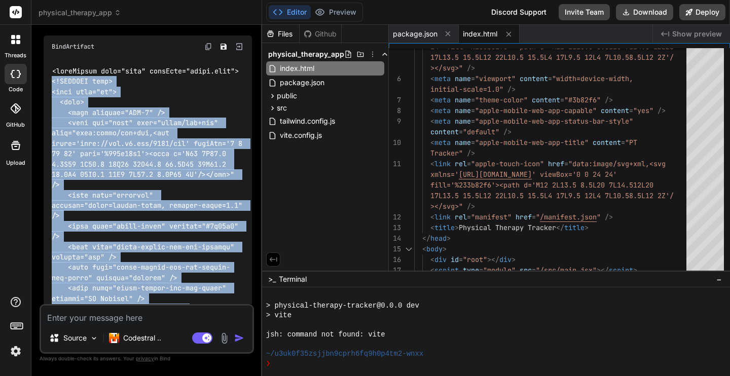
copy code "<!DOCTYPE html> <html lang="en"> <head> <meta charset="UTF-8" /> <link rel="ico…"
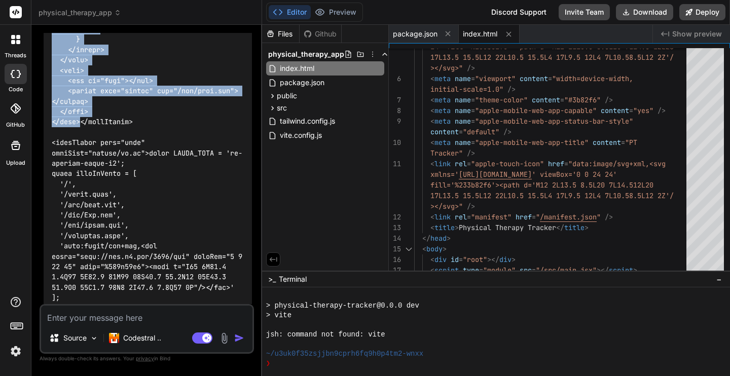
scroll to position [4713, 0]
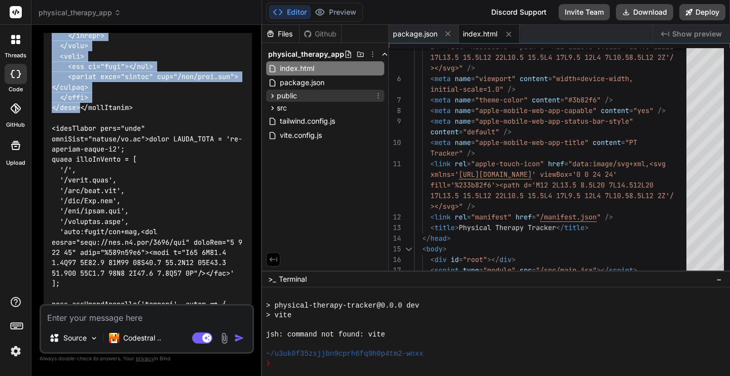
click at [271, 96] on icon at bounding box center [272, 96] width 9 height 9
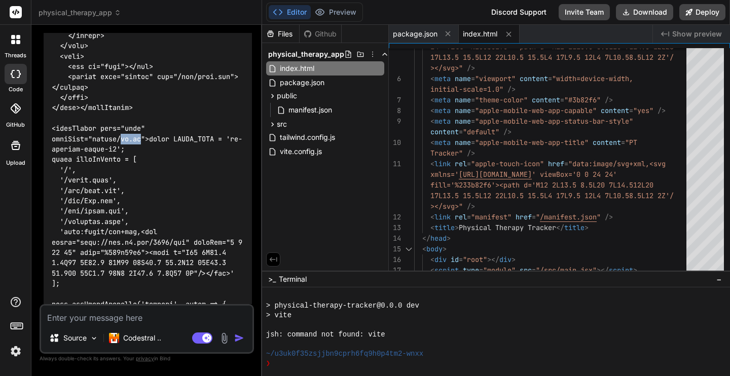
drag, startPoint x: 123, startPoint y: 151, endPoint x: 144, endPoint y: 152, distance: 20.8
copy code "sw.js"
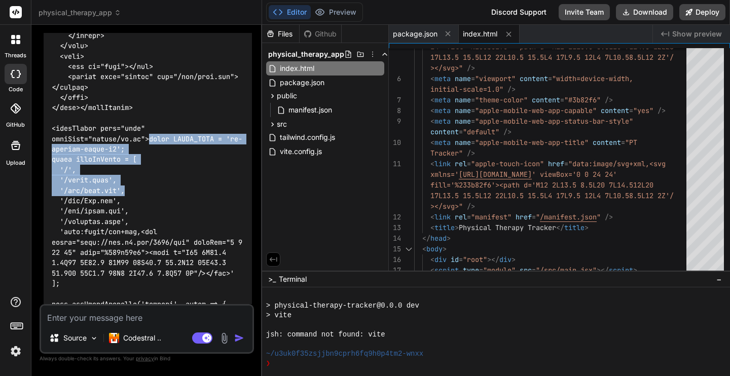
drag, startPoint x: 152, startPoint y: 148, endPoint x: 155, endPoint y: 197, distance: 48.7
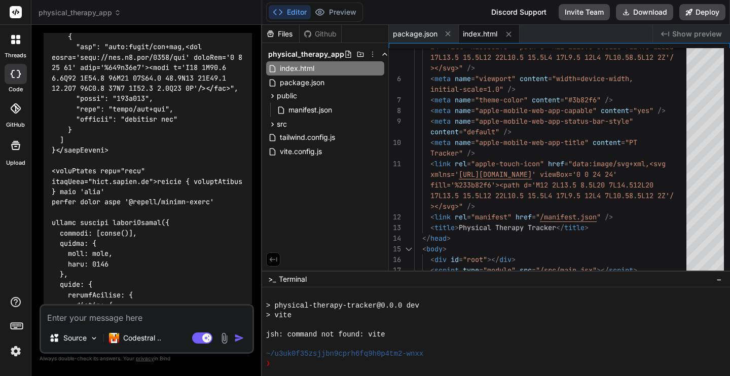
scroll to position [5436, 0]
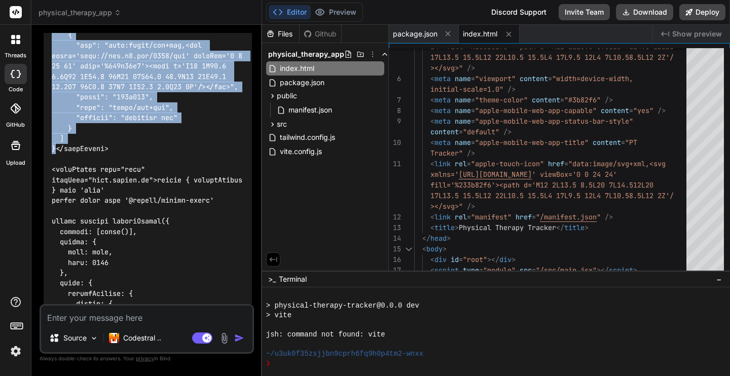
copy code "const CACHE_NAME = 'pt-tracker-cache-v1'; const urlsToCache = [ '/', '/index.ht…"
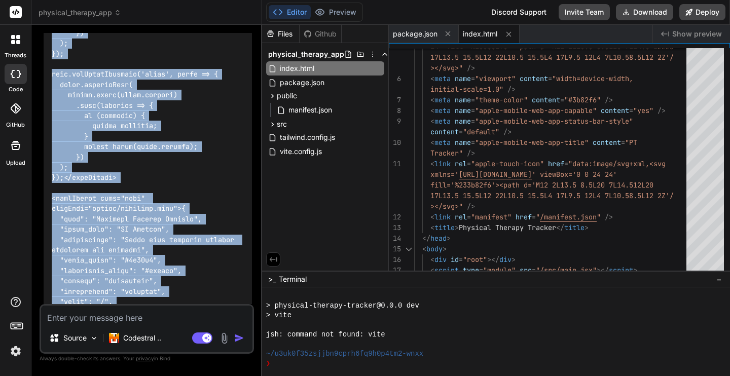
scroll to position [5034, 0]
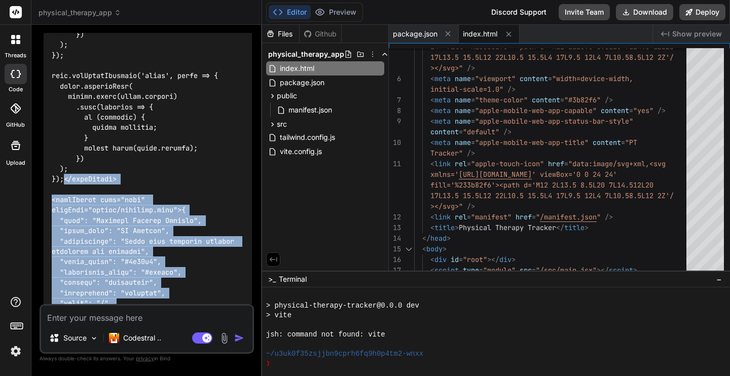
click at [65, 191] on code at bounding box center [149, 169] width 195 height 1912
click at [64, 192] on code at bounding box center [149, 169] width 195 height 1912
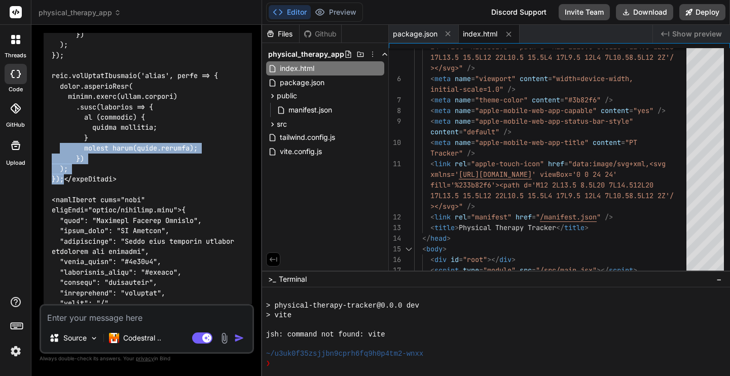
drag, startPoint x: 64, startPoint y: 192, endPoint x: 61, endPoint y: 159, distance: 33.1
click at [61, 159] on code at bounding box center [149, 169] width 195 height 1912
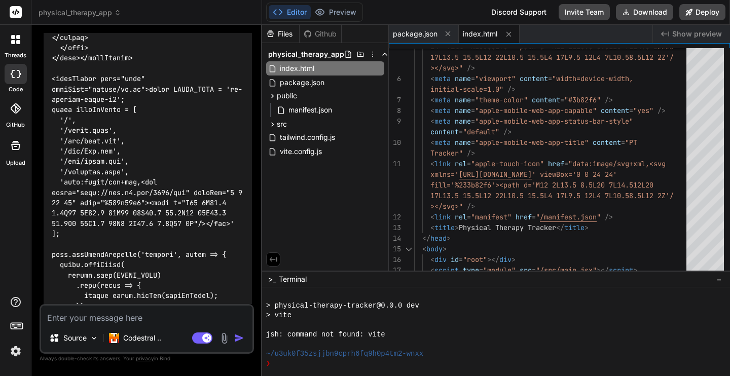
scroll to position [4759, 0]
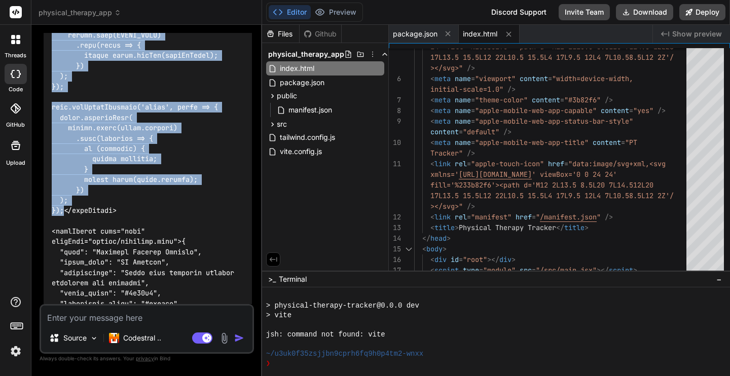
scroll to position [5010, 0]
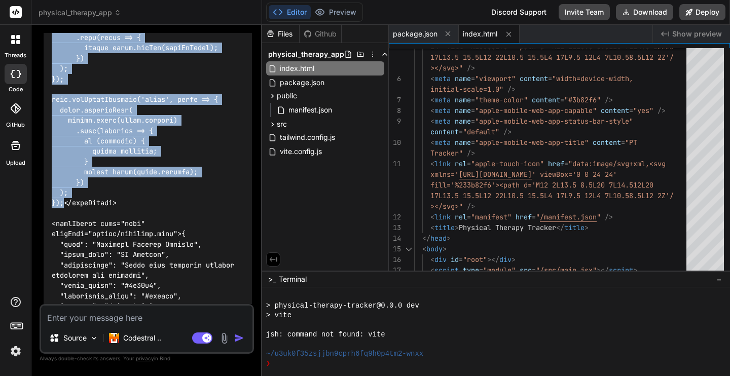
copy code "const CACHE_NAME = 'pt-tracker-cache-v1'; const urlsToCache = [ '/', '/index.ht…"
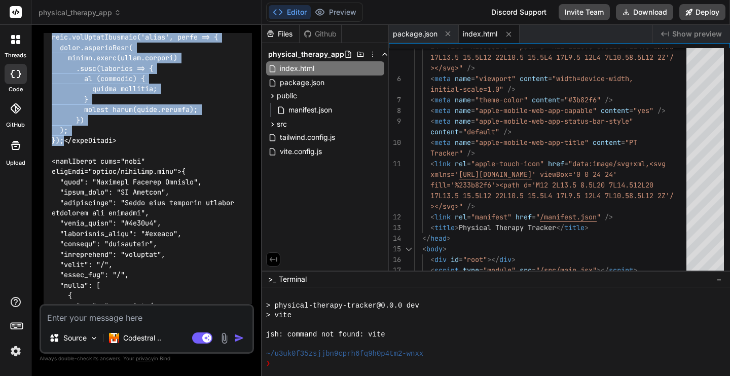
scroll to position [5074, 0]
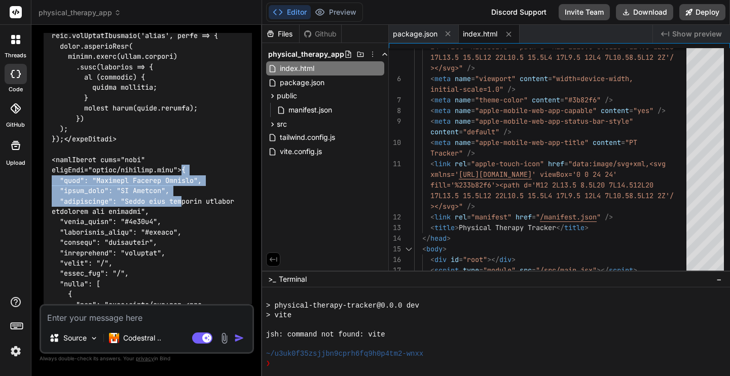
drag, startPoint x: 184, startPoint y: 182, endPoint x: 182, endPoint y: 215, distance: 32.5
click at [182, 215] on code at bounding box center [149, 129] width 195 height 1912
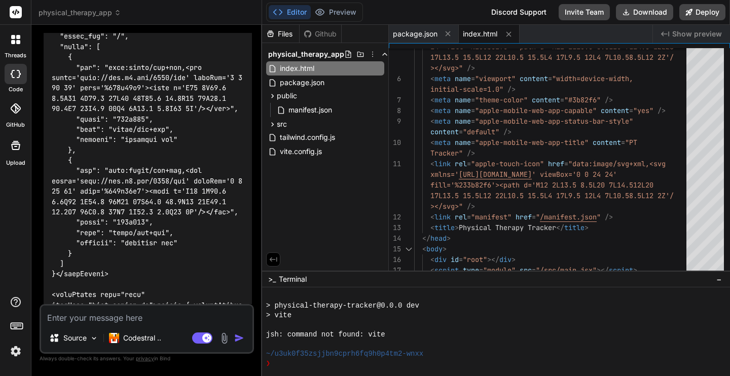
scroll to position [5322, 0]
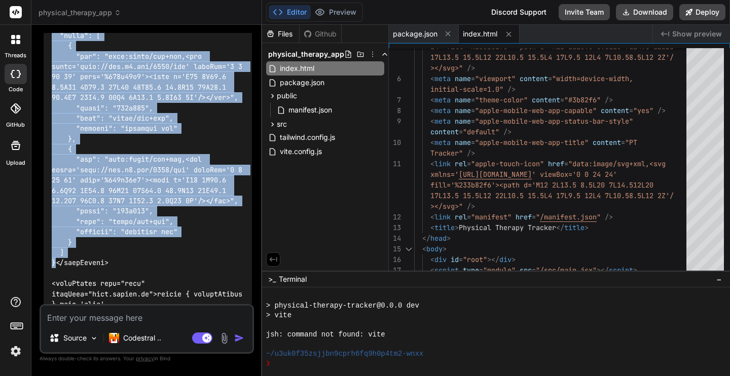
copy code "{ "name": "Physical Therapy Tracker", "short_name": "PT Tracker", "description"…"
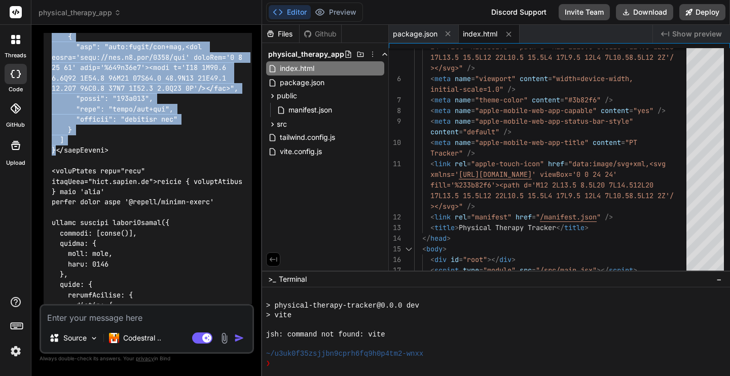
scroll to position [5438, 0]
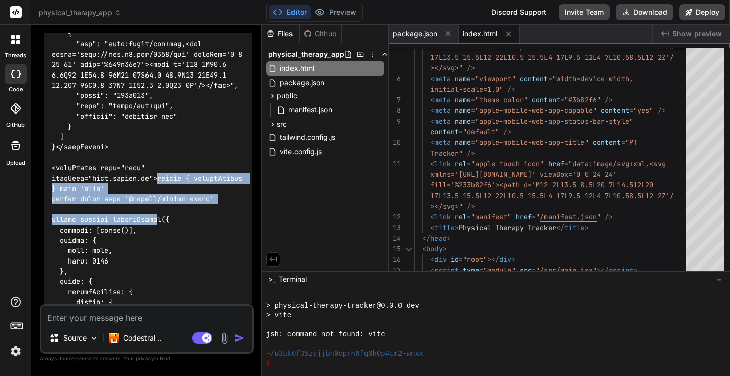
drag, startPoint x: 159, startPoint y: 187, endPoint x: 158, endPoint y: 230, distance: 42.6
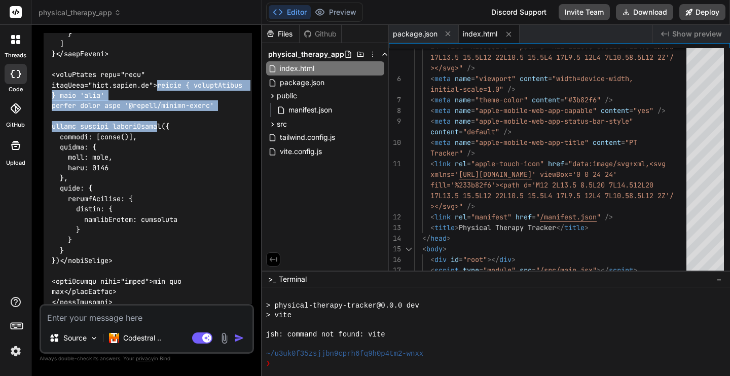
scroll to position [5534, 0]
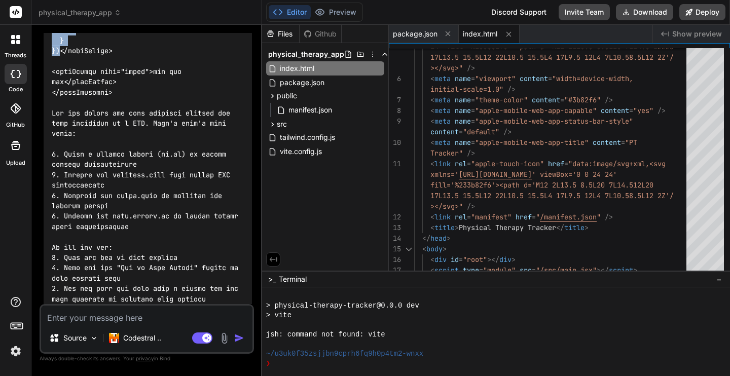
scroll to position [5873, 0]
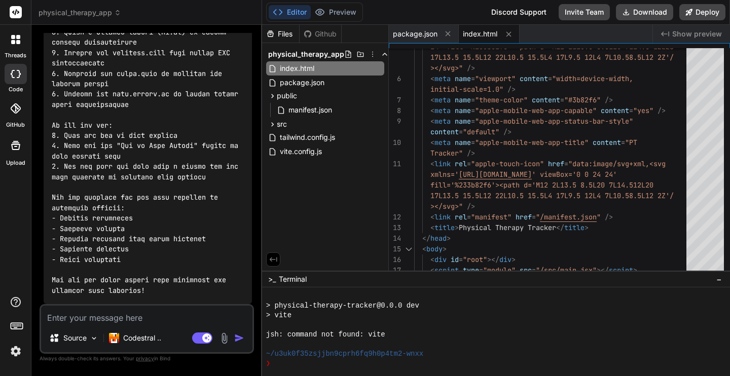
click at [89, 316] on textarea at bounding box center [146, 315] width 211 height 18
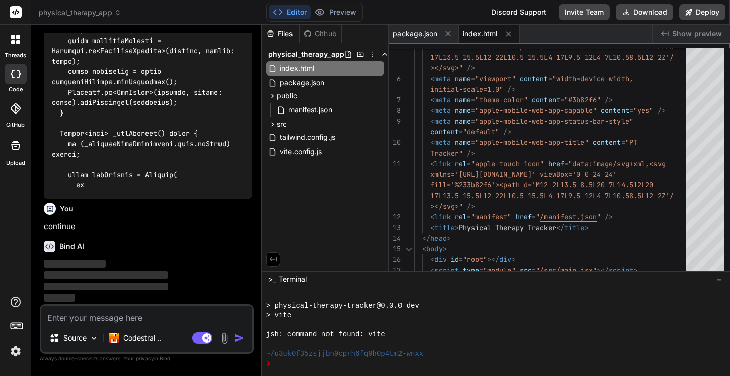
scroll to position [13893, 0]
click at [446, 35] on icon at bounding box center [447, 33] width 5 height 5
click at [439, 35] on icon at bounding box center [438, 34] width 9 height 9
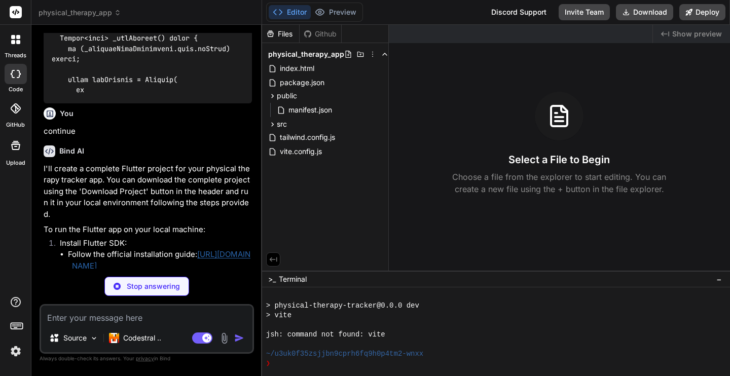
click at [116, 285] on img at bounding box center [117, 286] width 7 height 7
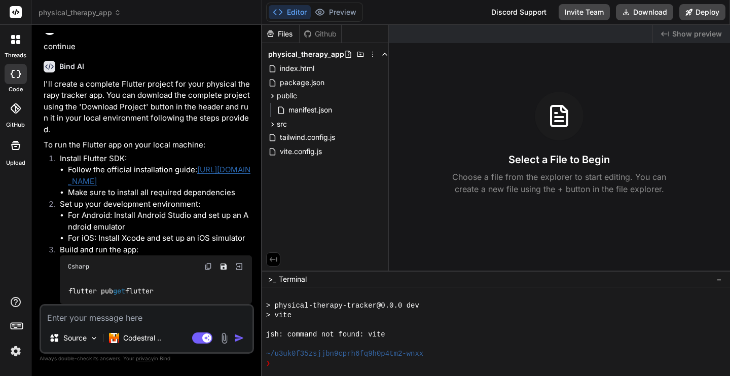
scroll to position [14066, 0]
click at [227, 317] on textarea at bounding box center [146, 315] width 211 height 18
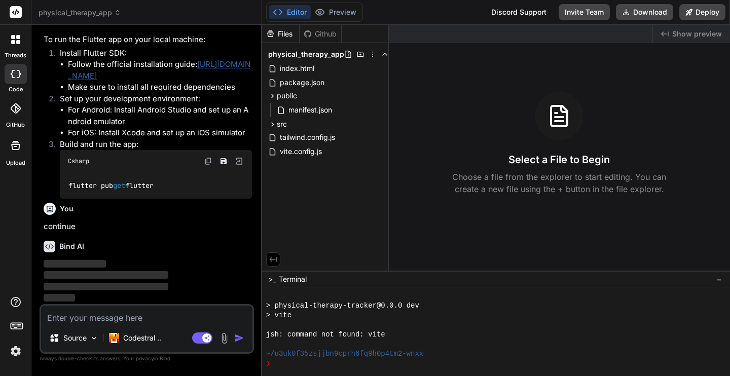
scroll to position [14178, 0]
